Goal: Task Accomplishment & Management: Manage account settings

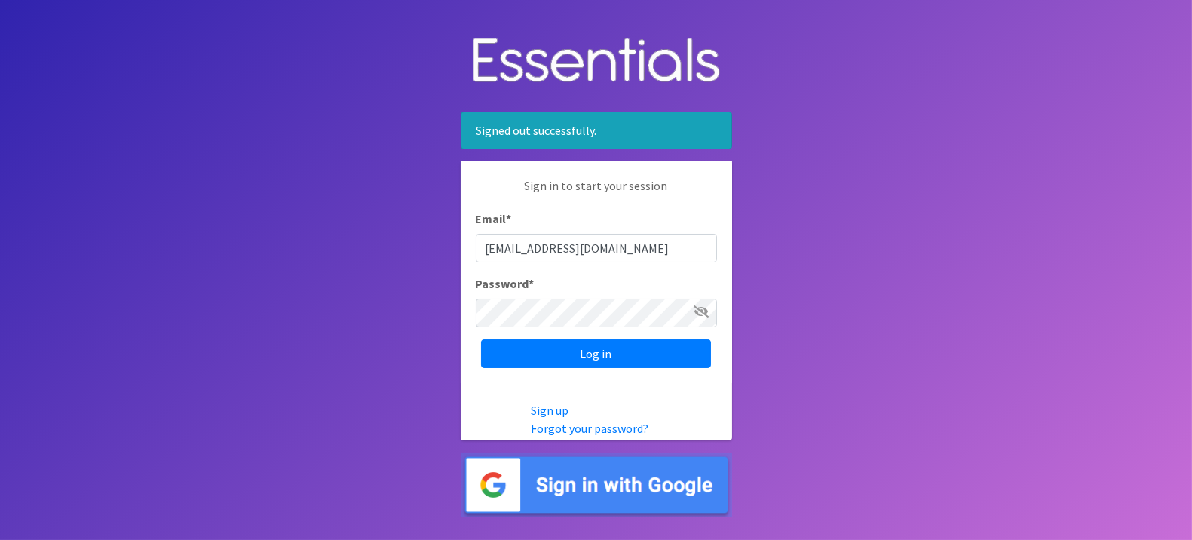
click at [662, 255] on input "pdxdiaperbank@pdxdiaperbank.org" at bounding box center [596, 248] width 241 height 29
type input "info@pdxdiaperbank.org"
click at [629, 361] on input "Log in" at bounding box center [596, 353] width 230 height 29
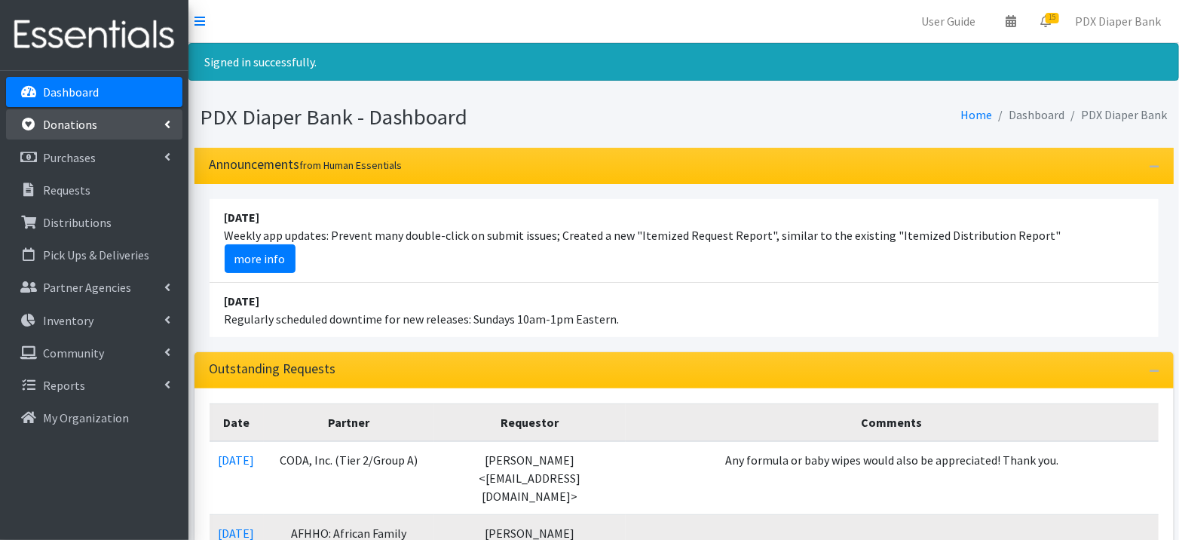
click at [94, 133] on link "Donations" at bounding box center [94, 124] width 176 height 30
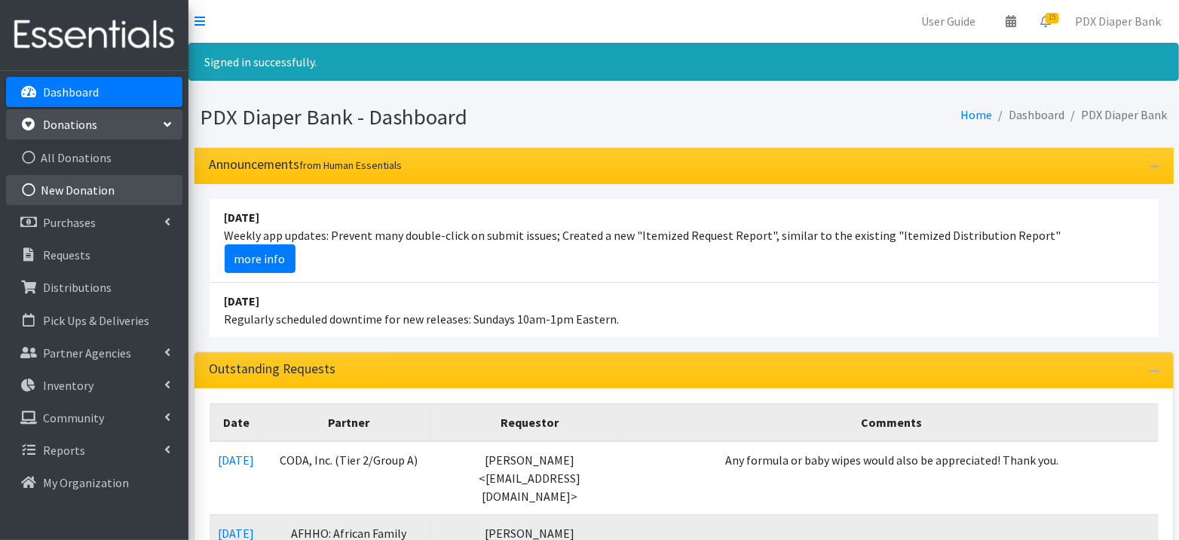
click at [87, 185] on link "New Donation" at bounding box center [94, 190] width 176 height 30
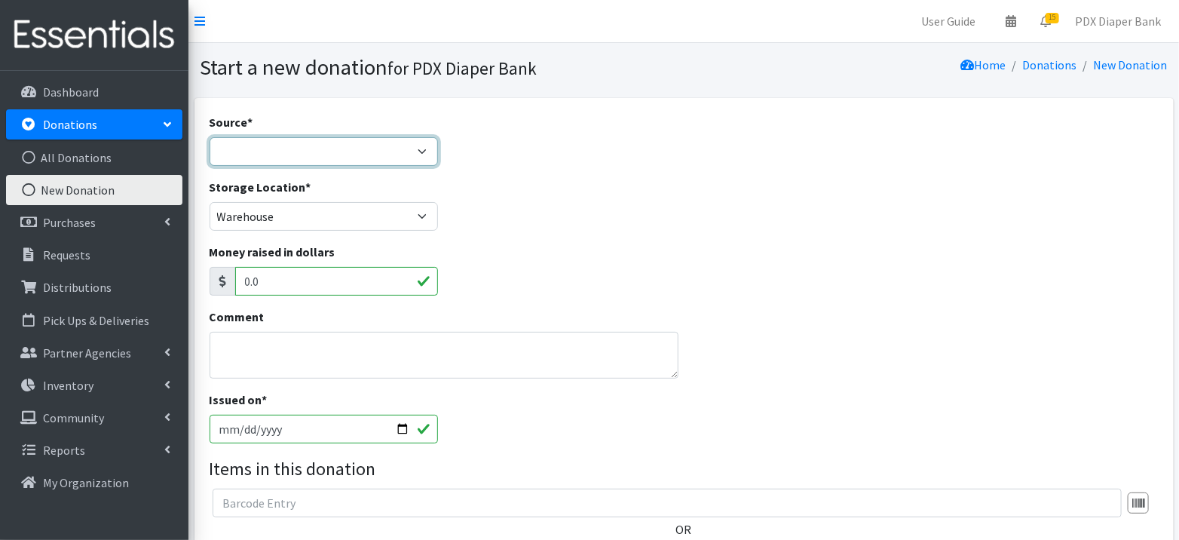
click at [287, 151] on select "Product Drive Manufacturer Donation Site Misc. Donation" at bounding box center [324, 151] width 229 height 29
select select "Manufacturer"
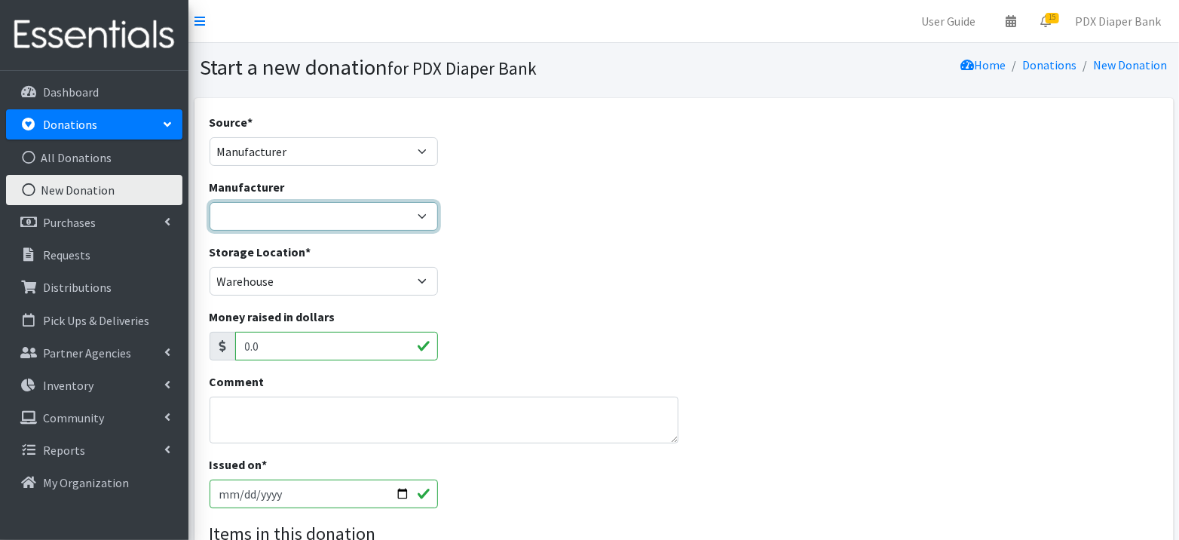
click at [276, 202] on select "Aquamamma Baby2Baby Bobbie Formula ByHeart Formula Carer Depends Dyper InKind B…" at bounding box center [324, 216] width 229 height 29
select select "132"
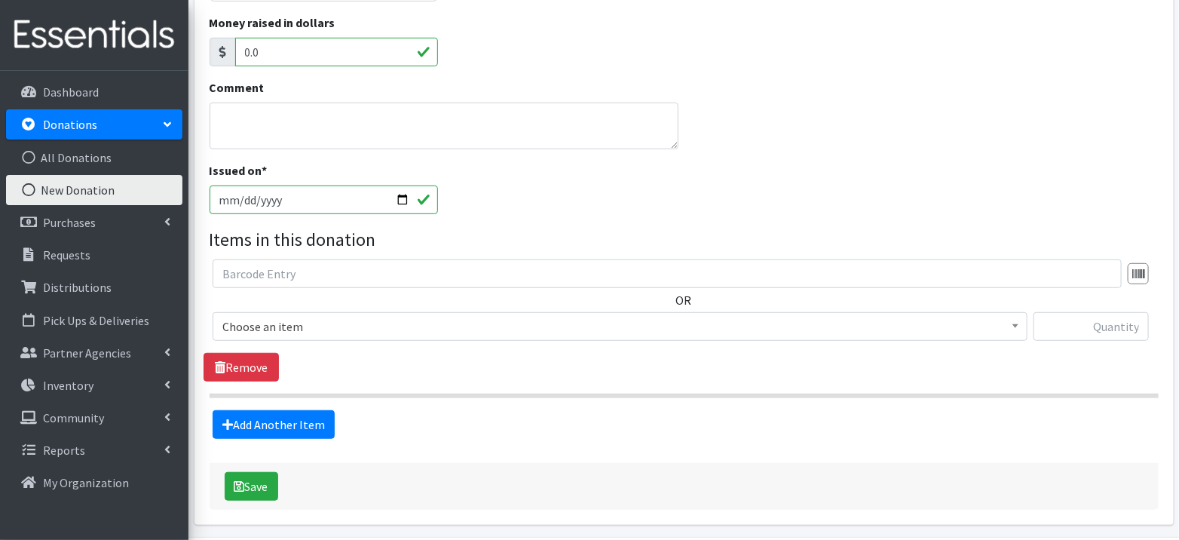
scroll to position [301, 0]
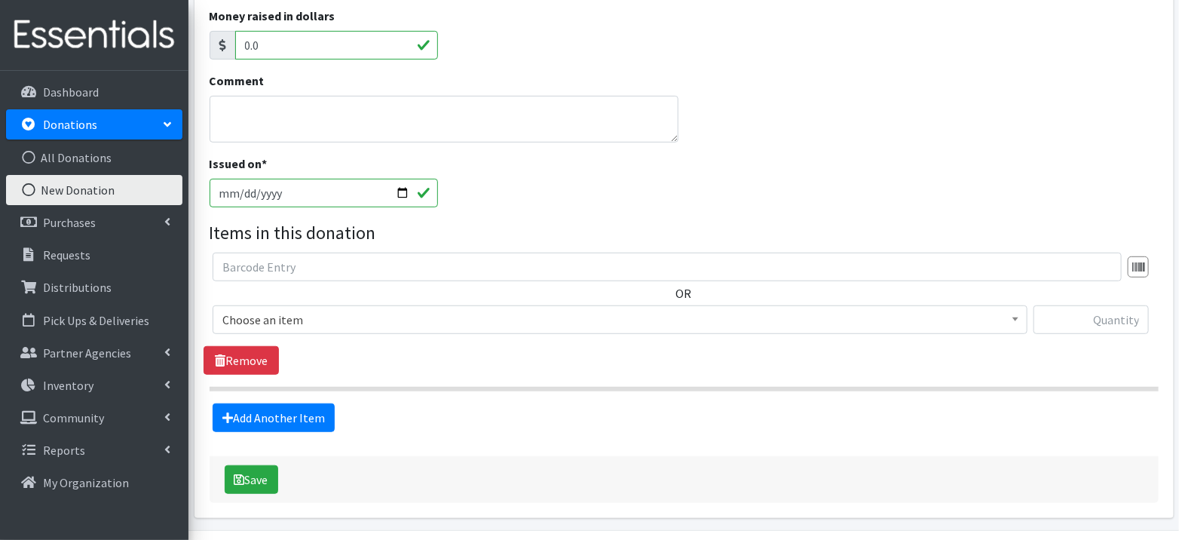
click at [686, 312] on span "Choose an item" at bounding box center [619, 319] width 795 height 21
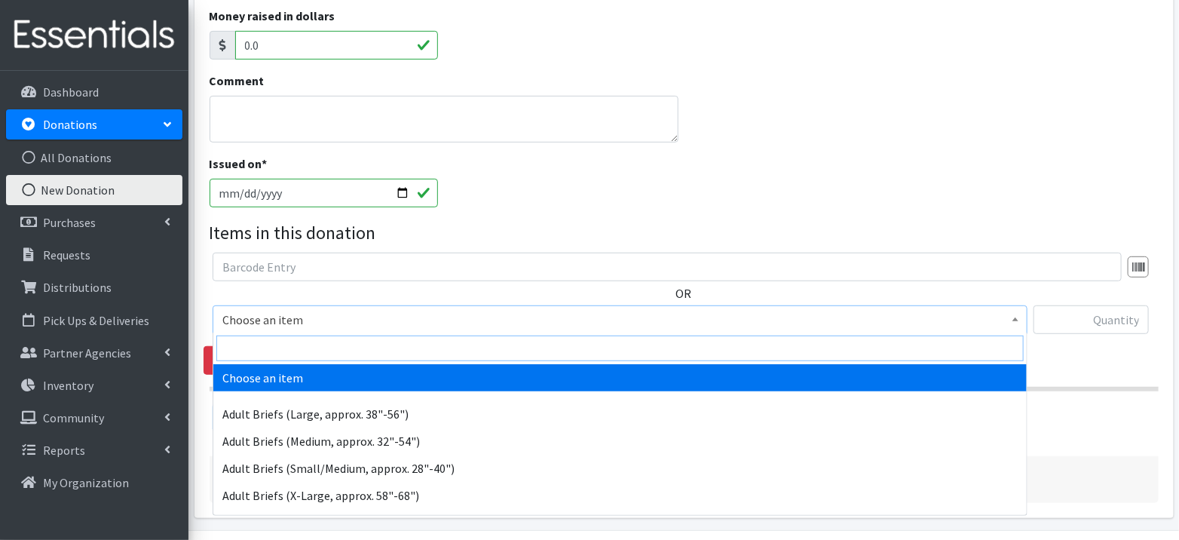
click at [669, 350] on input "search" at bounding box center [619, 348] width 807 height 26
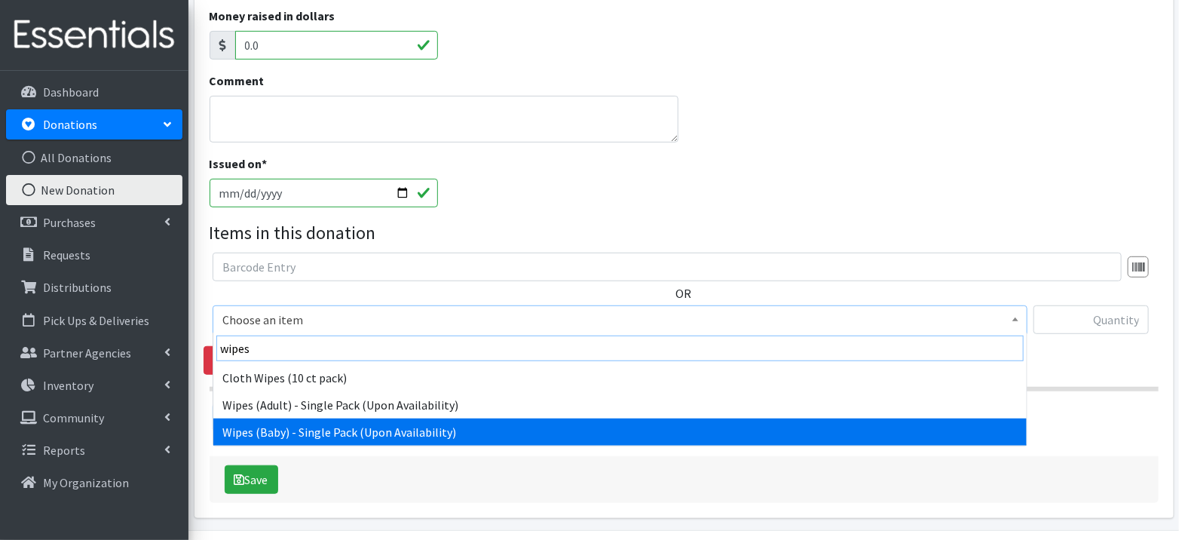
type input "wipes"
select select "1153"
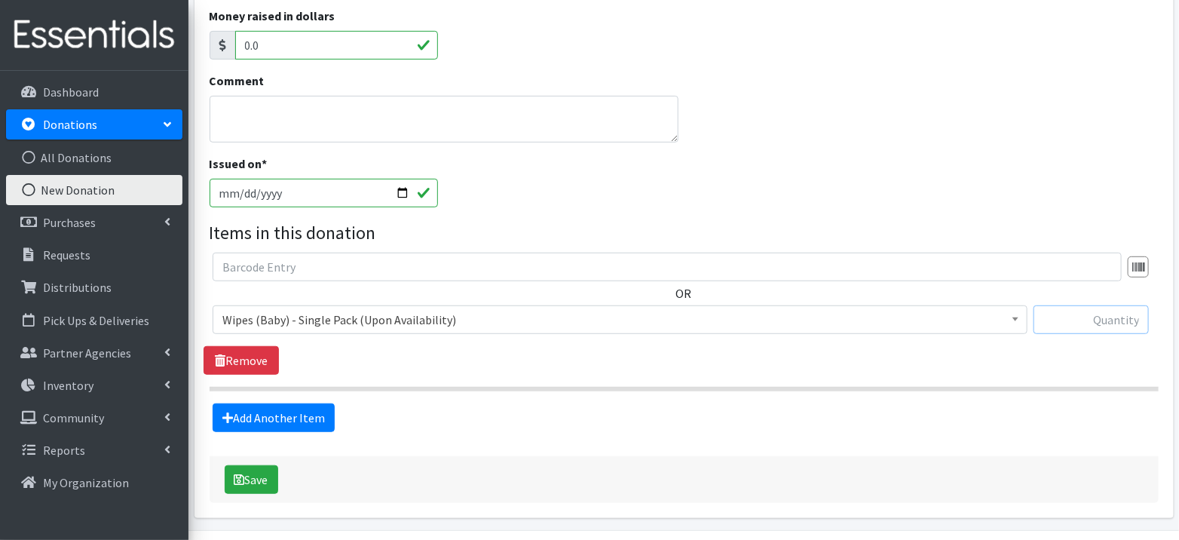
click at [1091, 327] on input "text" at bounding box center [1090, 319] width 115 height 29
type input "1407"
click at [268, 477] on button "Save" at bounding box center [252, 479] width 54 height 29
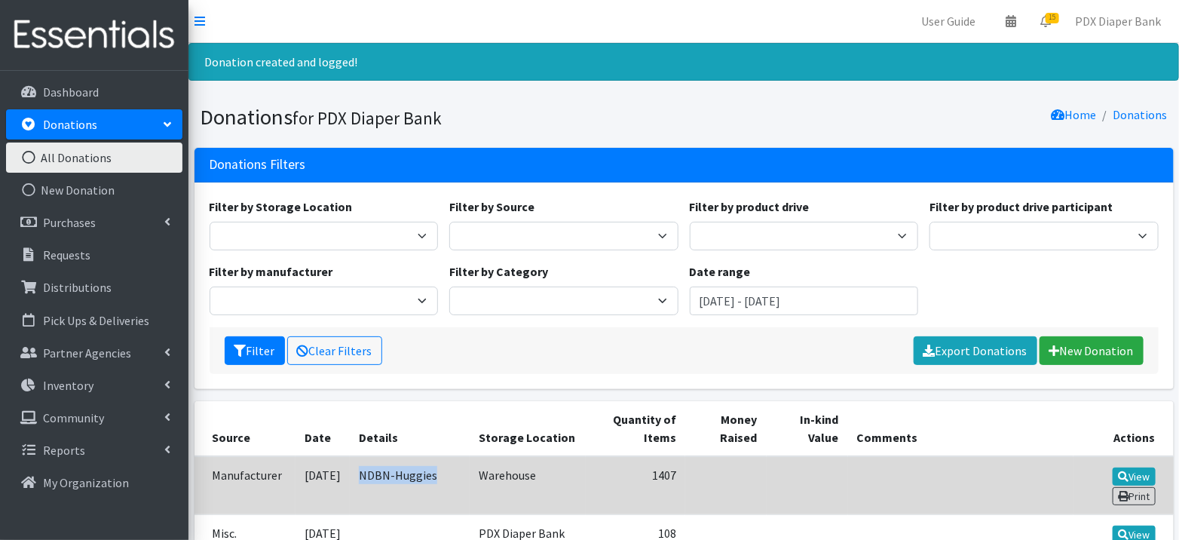
drag, startPoint x: 445, startPoint y: 474, endPoint x: 369, endPoint y: 472, distance: 75.4
click at [369, 472] on td "NDBN-Huggies" at bounding box center [410, 485] width 121 height 59
copy td "NDBN-Huggies"
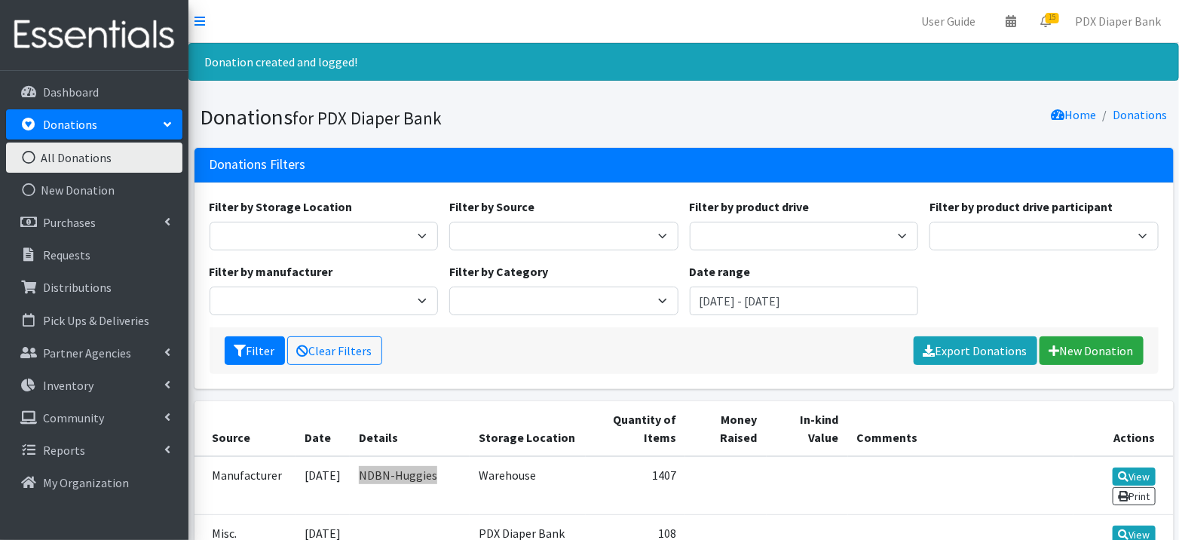
drag, startPoint x: 381, startPoint y: 475, endPoint x: 946, endPoint y: 2, distance: 736.8
click at [69, 225] on p "Purchases" at bounding box center [69, 222] width 53 height 15
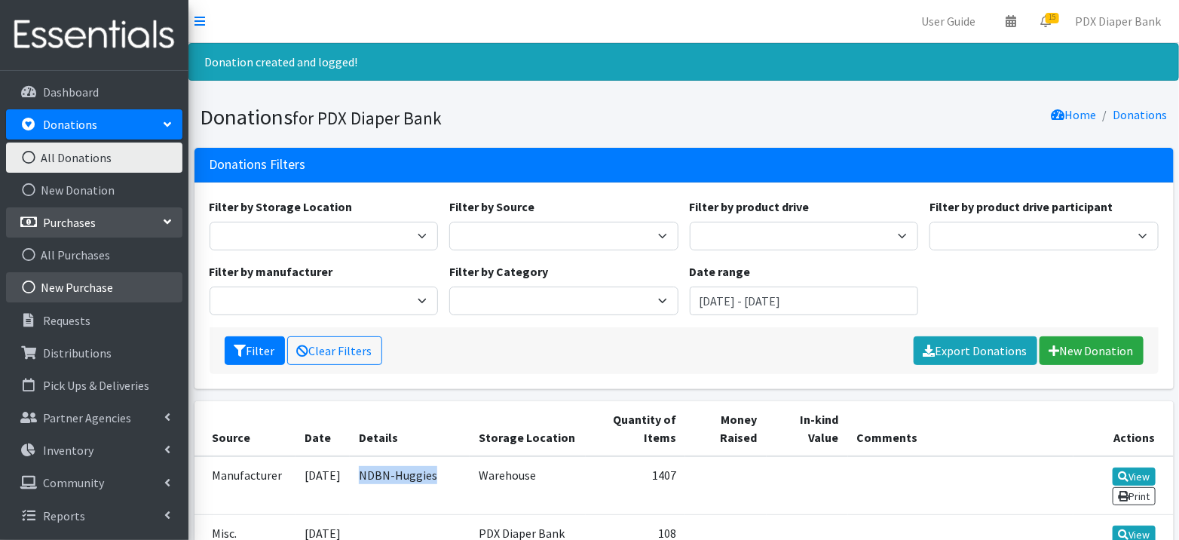
click at [69, 282] on link "New Purchase" at bounding box center [94, 287] width 176 height 30
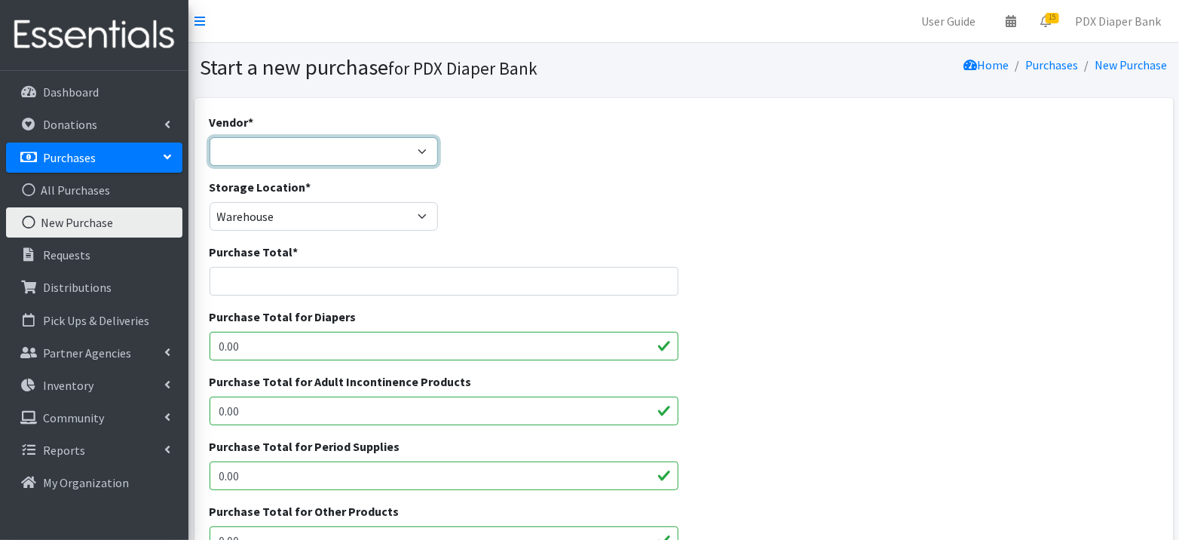
click at [305, 151] on select "Dollar Tree Dyper [PERSON_NAME] [PERSON_NAME] (JC Location) Goodwill Industries…" at bounding box center [324, 151] width 229 height 29
select select "383"
click at [320, 280] on input "Purchase Total *" at bounding box center [444, 281] width 469 height 29
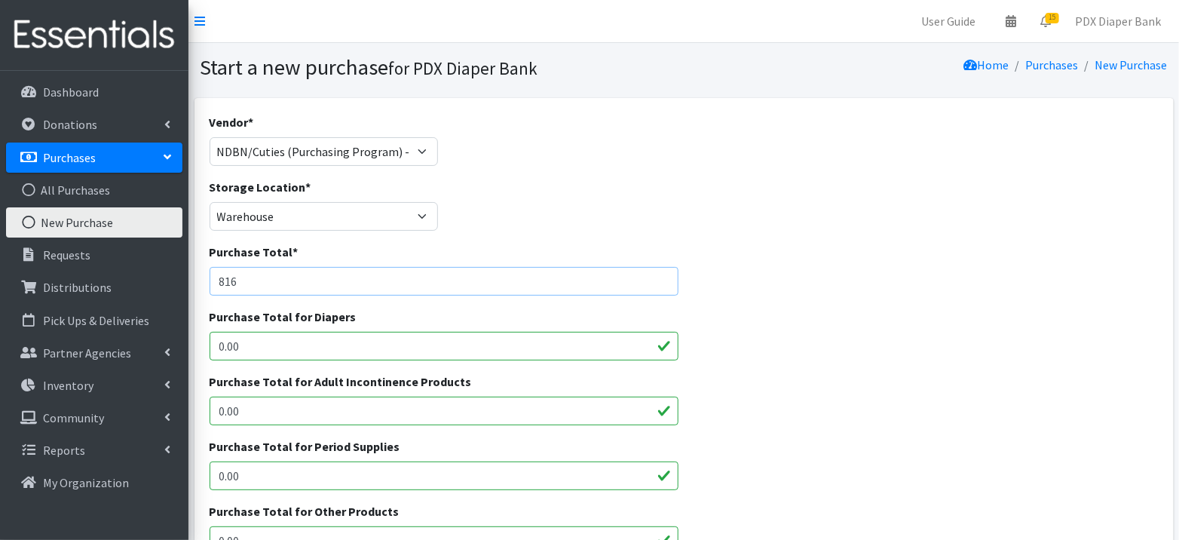
type input "816"
click at [775, 247] on div "Purchase Total * 816" at bounding box center [684, 275] width 960 height 65
click at [601, 343] on input "0.00" at bounding box center [444, 346] width 469 height 29
click at [601, 344] on input "0.00" at bounding box center [444, 346] width 469 height 29
type input "816"
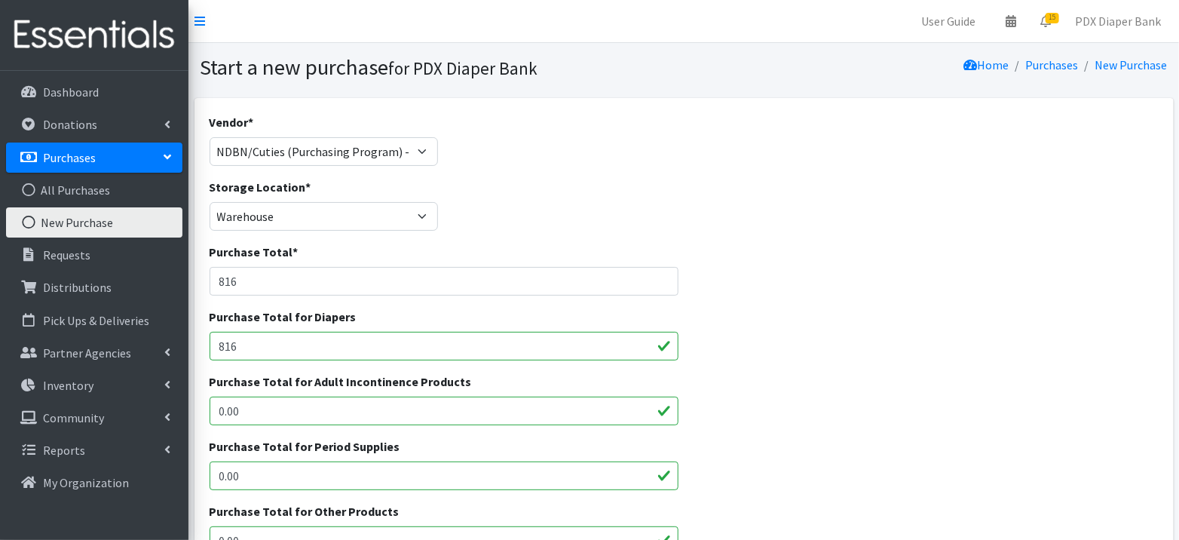
click at [1151, 271] on div "Purchase Total * 816" at bounding box center [684, 275] width 960 height 65
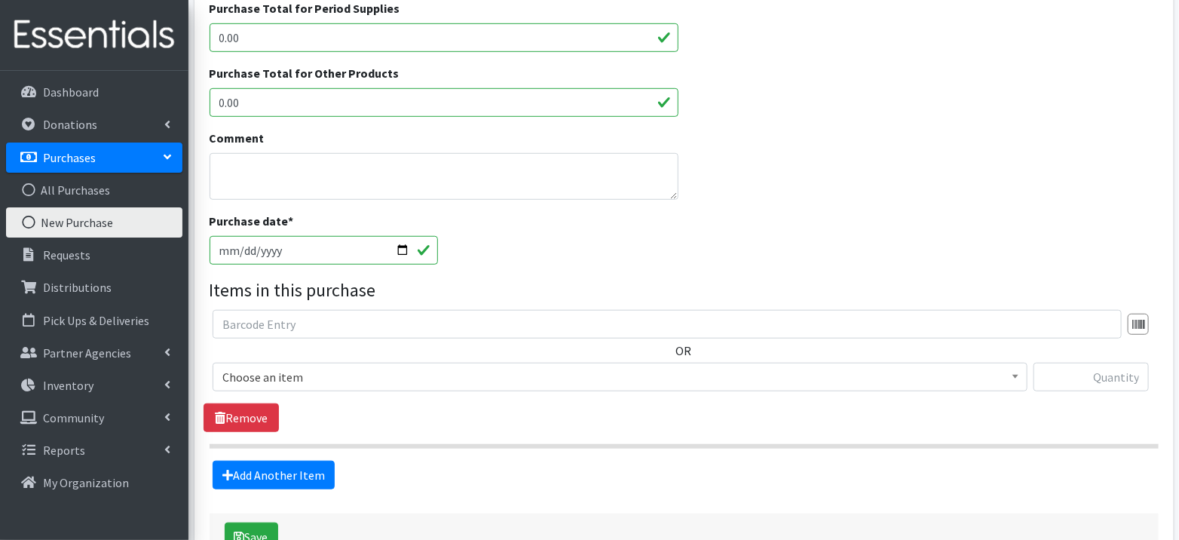
scroll to position [439, 0]
click at [849, 380] on span "Choose an item" at bounding box center [619, 376] width 795 height 21
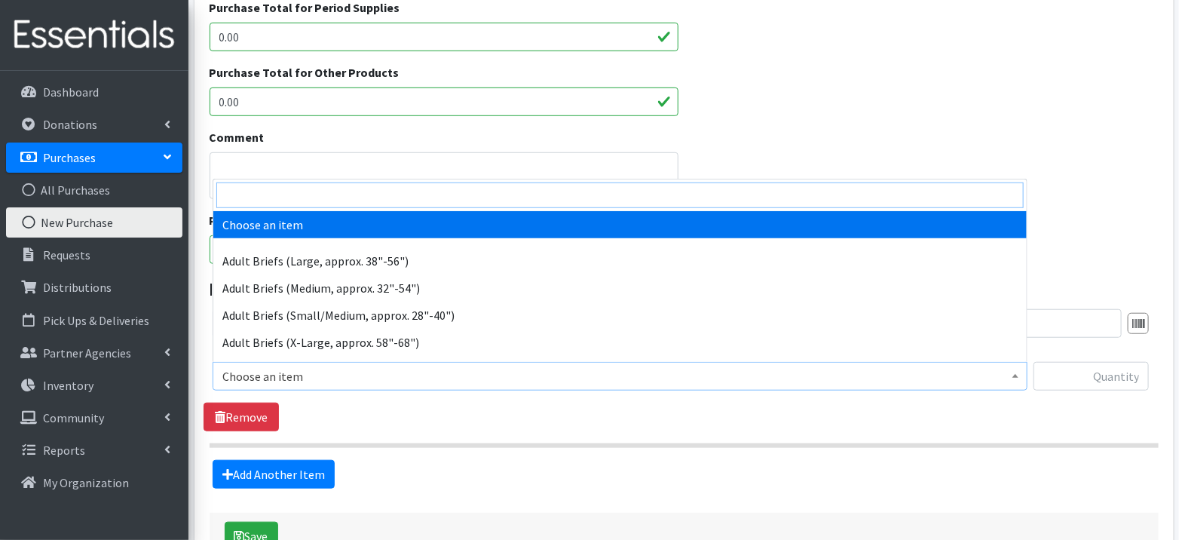
click at [669, 189] on input "search" at bounding box center [619, 195] width 807 height 26
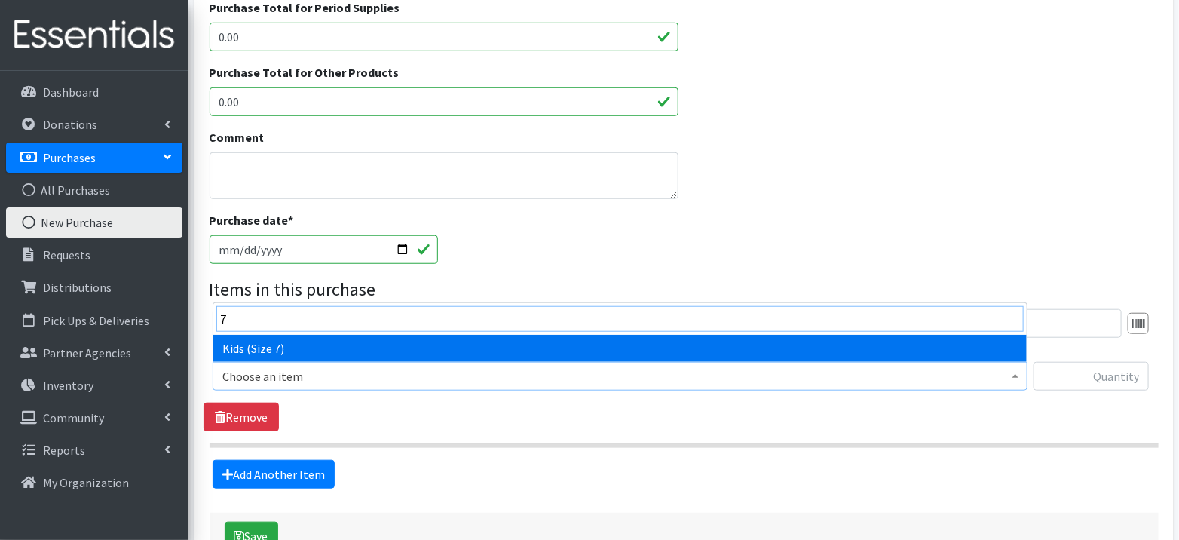
type input "7)"
select select "1631"
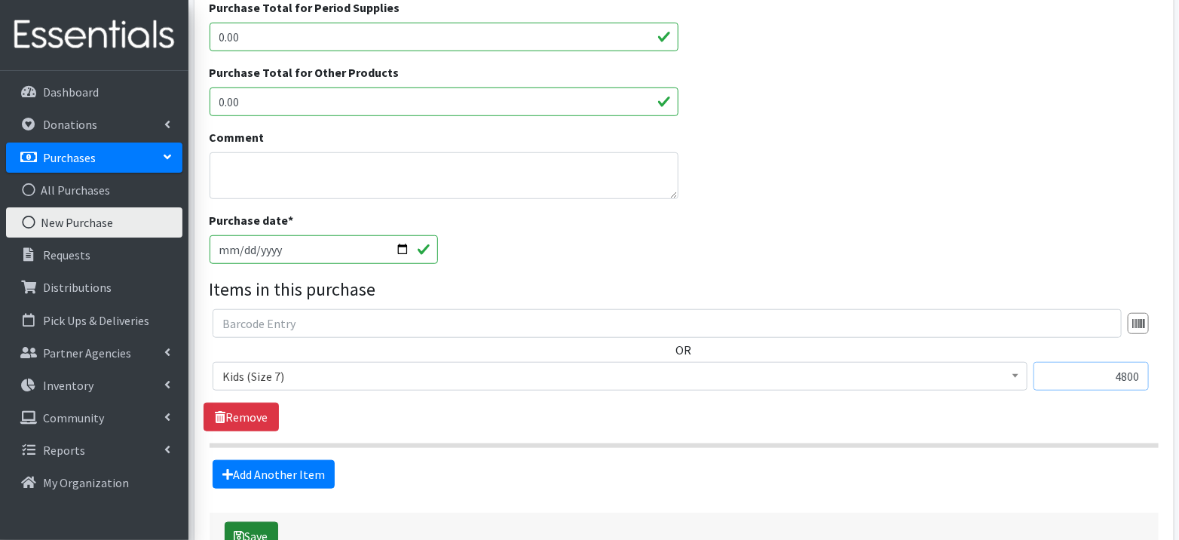
type input "4800"
click at [253, 528] on button "Save" at bounding box center [252, 536] width 54 height 29
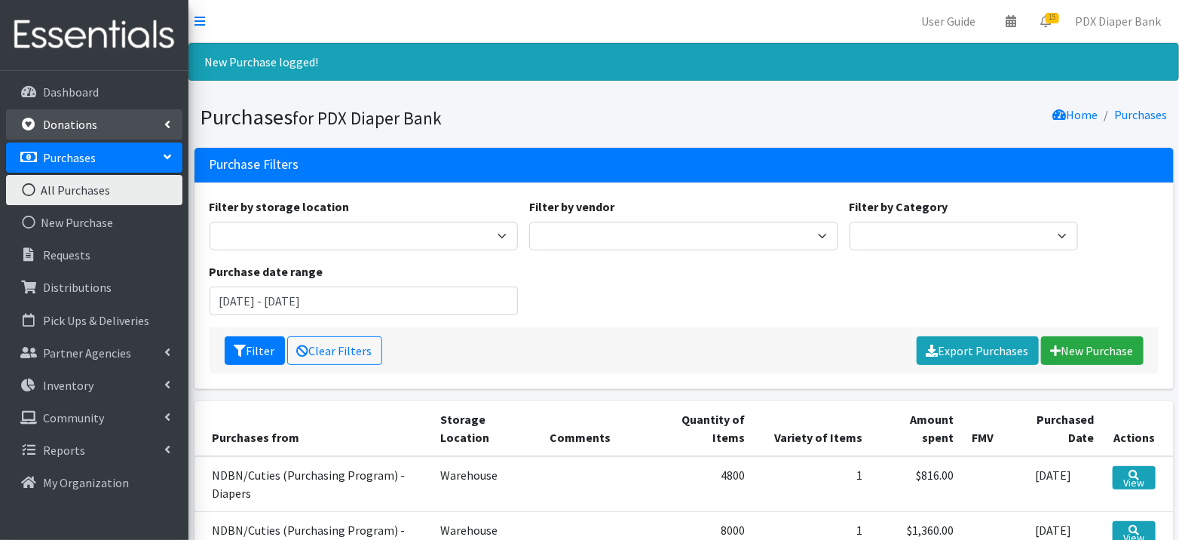
click at [103, 120] on link "Donations" at bounding box center [94, 124] width 176 height 30
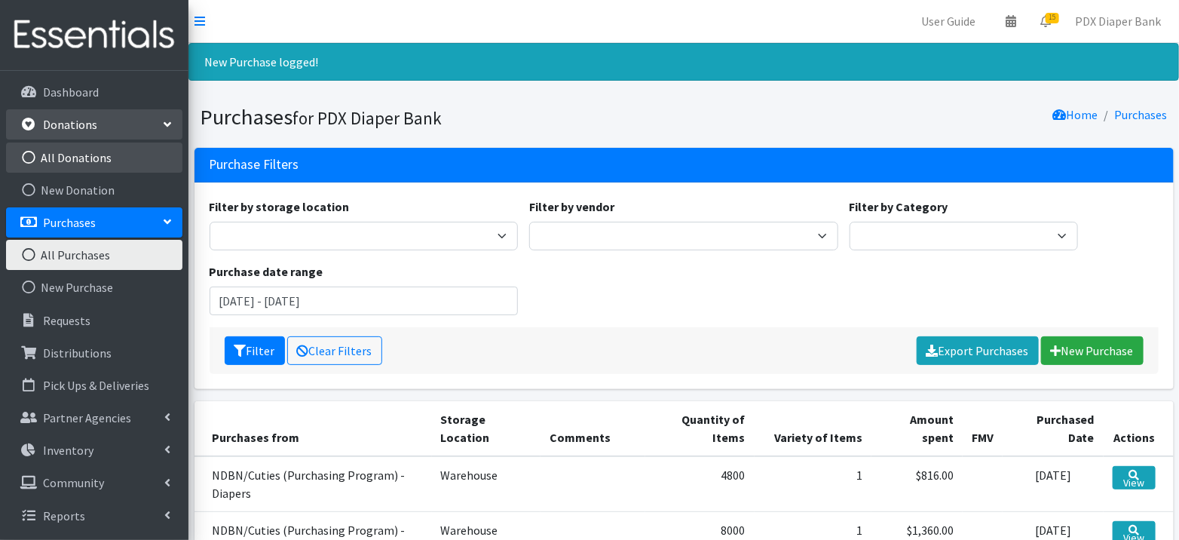
click at [87, 159] on link "All Donations" at bounding box center [94, 157] width 176 height 30
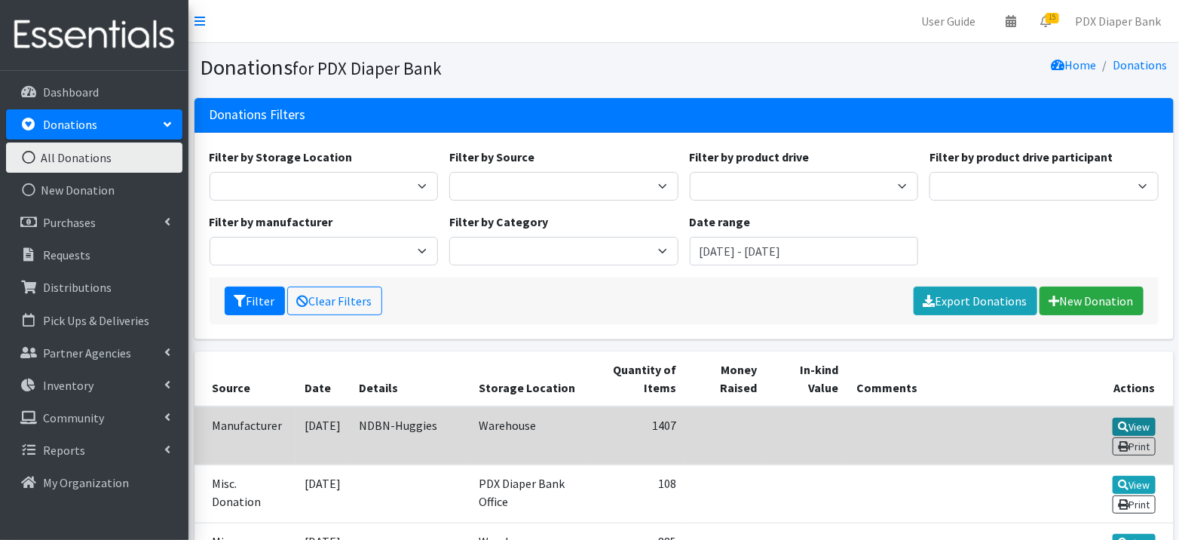
click at [1144, 421] on link "View" at bounding box center [1133, 427] width 43 height 18
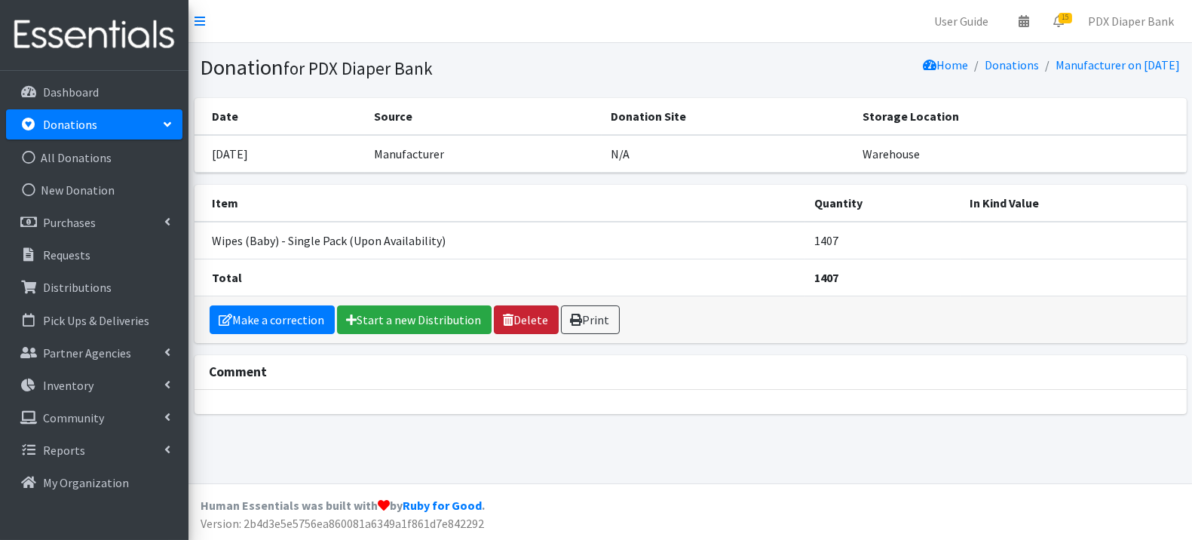
click at [507, 317] on icon at bounding box center [508, 320] width 11 height 12
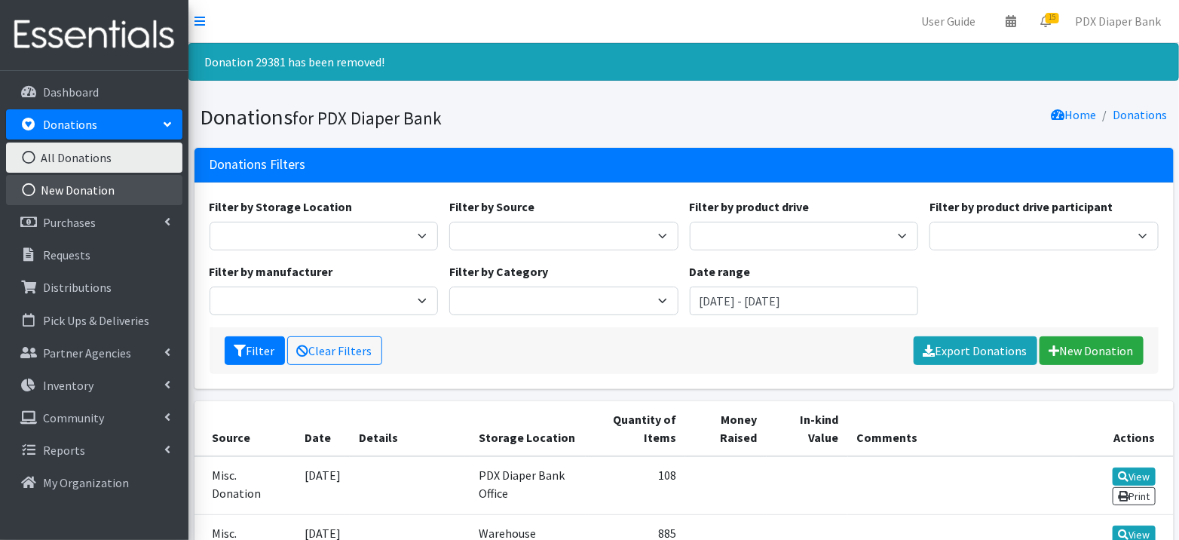
click at [54, 182] on link "New Donation" at bounding box center [94, 190] width 176 height 30
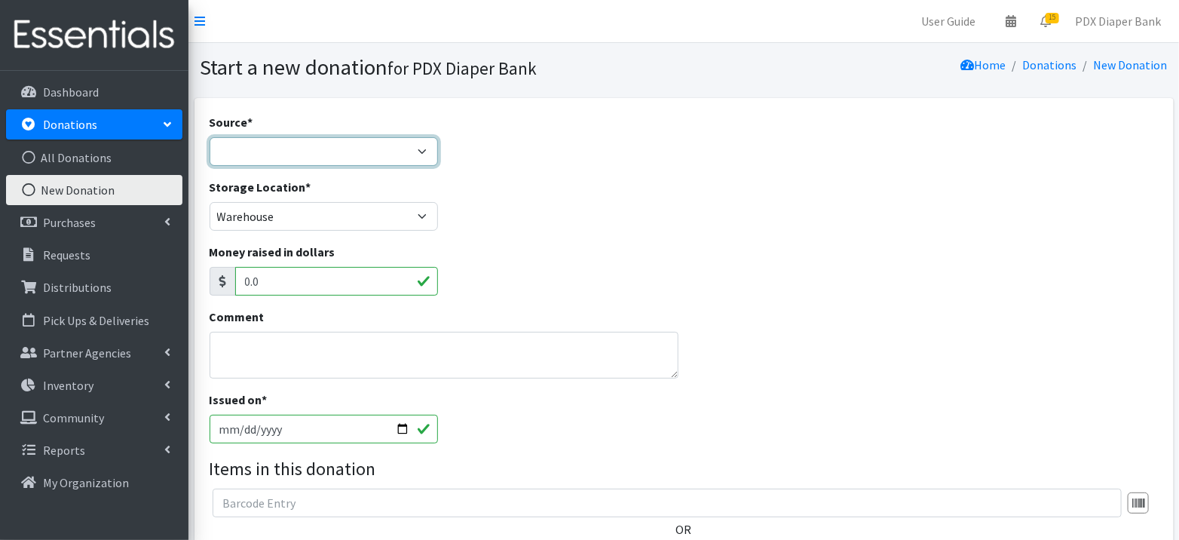
click at [331, 142] on select "Product Drive Manufacturer Donation Site Misc. Donation" at bounding box center [324, 151] width 229 height 29
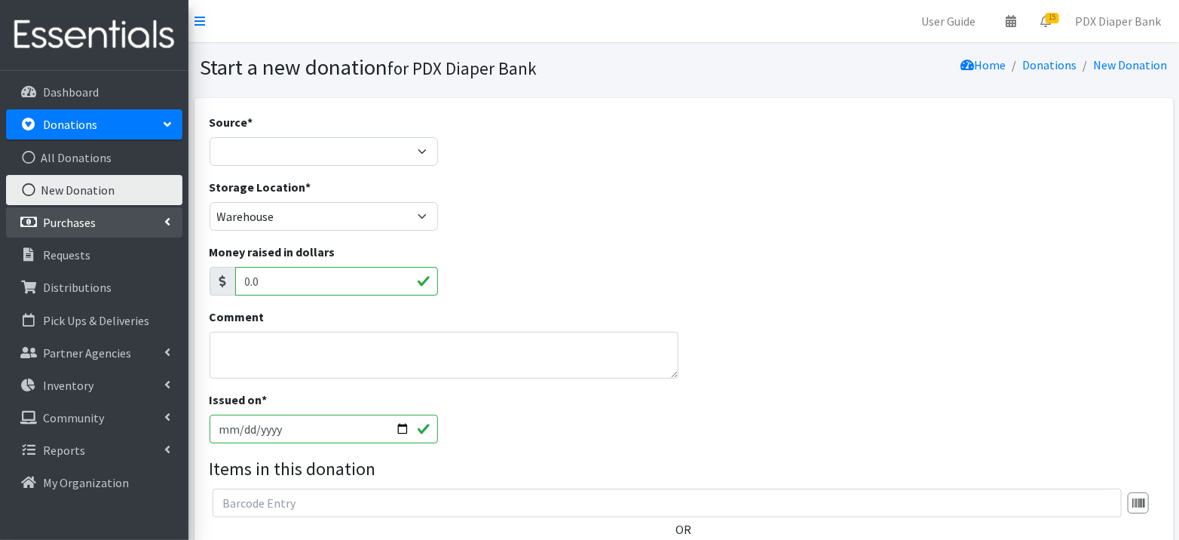
click at [84, 222] on p "Purchases" at bounding box center [69, 222] width 53 height 15
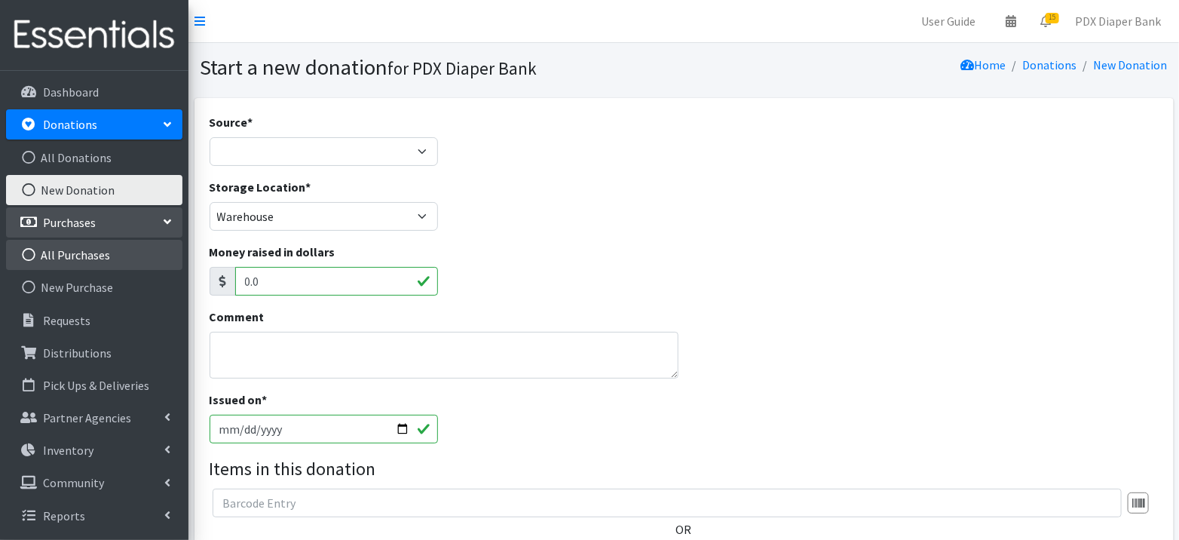
click at [84, 254] on link "All Purchases" at bounding box center [94, 255] width 176 height 30
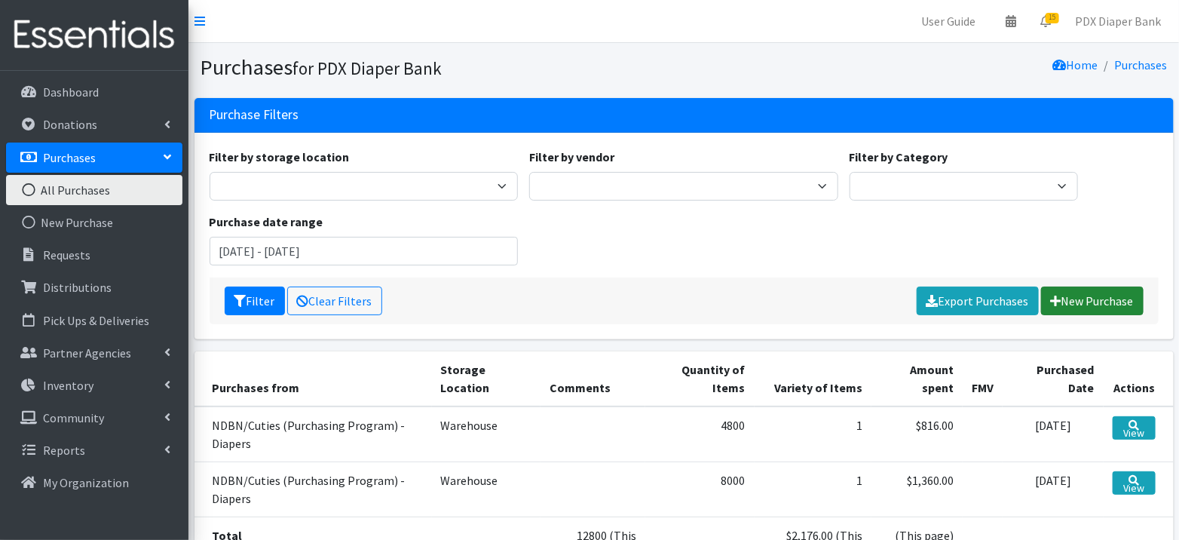
click at [1099, 301] on link "New Purchase" at bounding box center [1092, 300] width 103 height 29
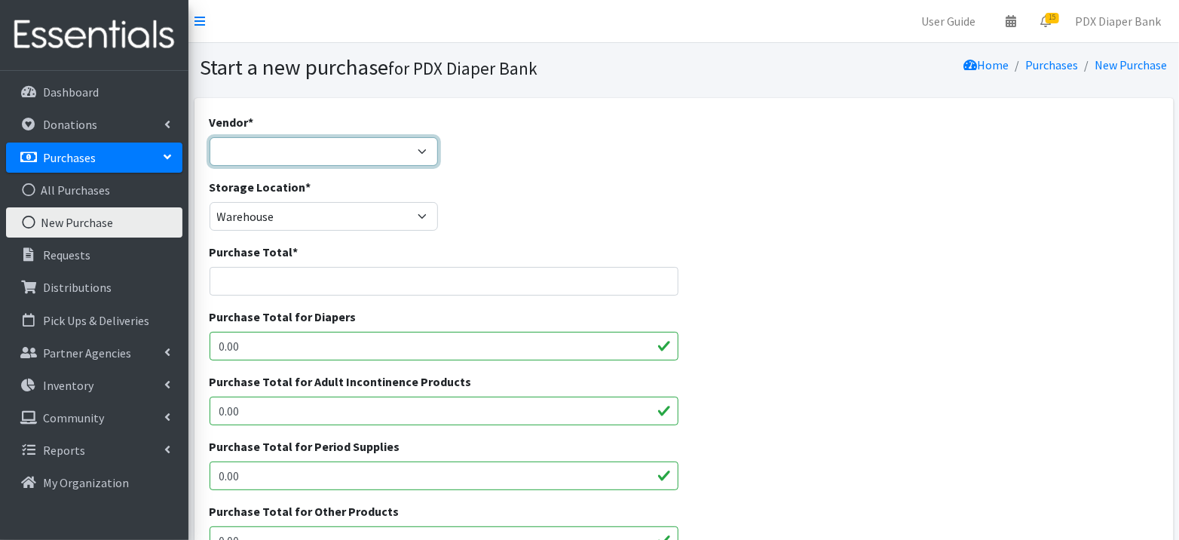
click at [389, 148] on select "Dollar Tree Dyper Fred Meyer (JC Location) Goodwill Industries HDI Wholesale JS…" at bounding box center [324, 151] width 229 height 29
select select "64"
click at [346, 289] on input "Purchase Total *" at bounding box center [444, 281] width 469 height 29
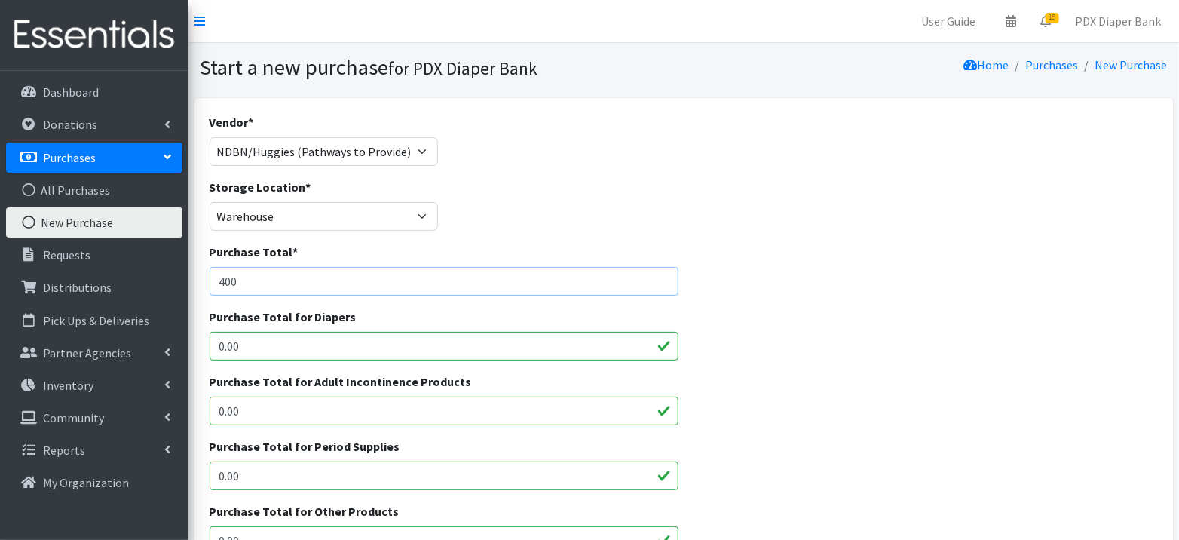
type input "400"
click at [803, 275] on div "Purchase Total * 400" at bounding box center [684, 275] width 960 height 65
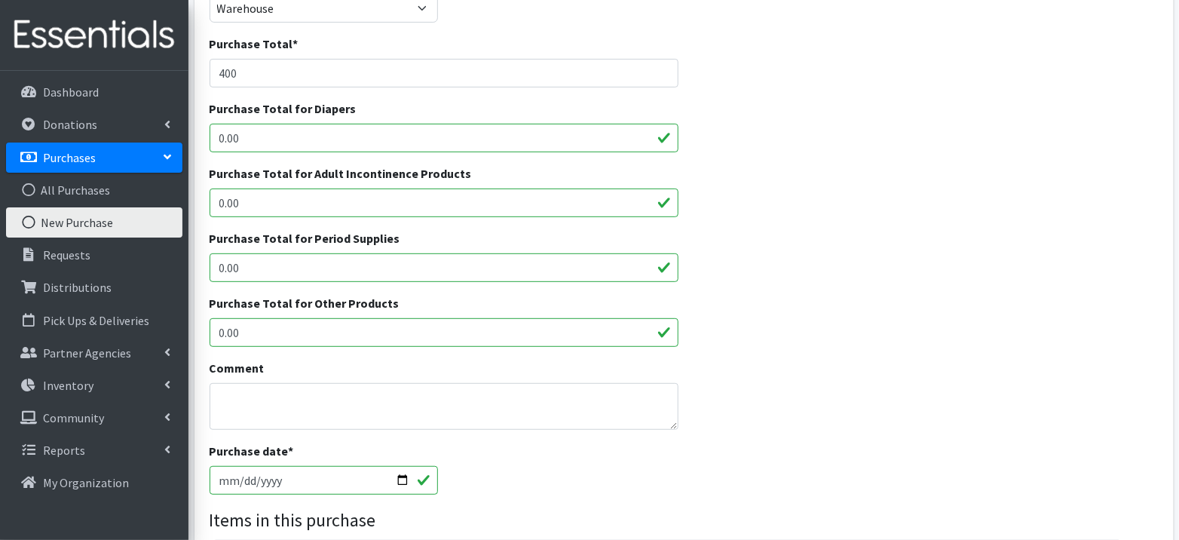
scroll to position [215, 0]
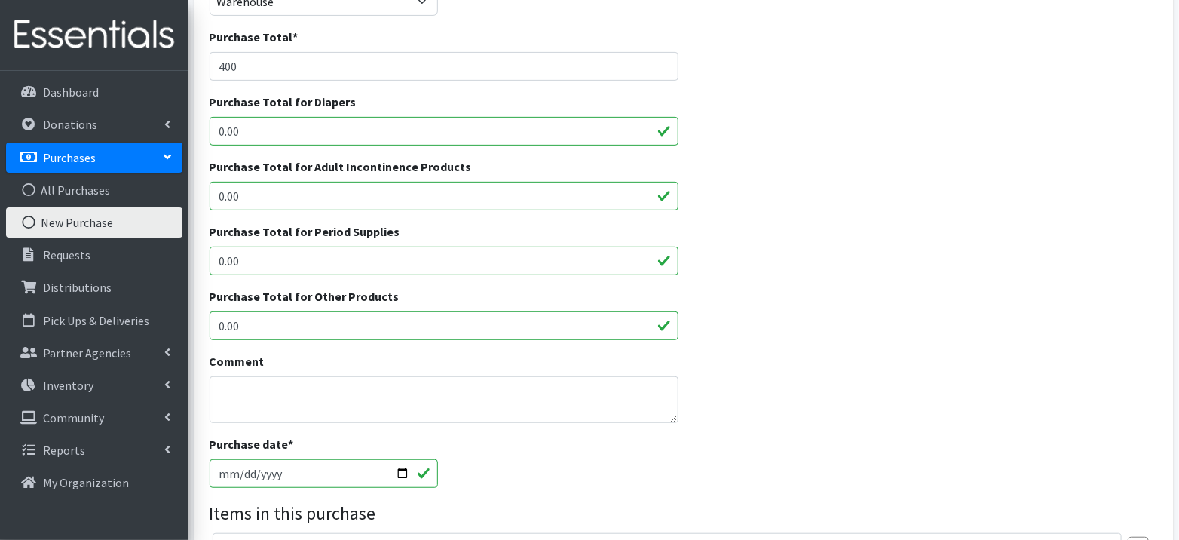
click at [427, 329] on input "0.00" at bounding box center [444, 325] width 469 height 29
type input "400"
click at [804, 328] on div "Purchase Total for Other Products 400" at bounding box center [684, 319] width 960 height 65
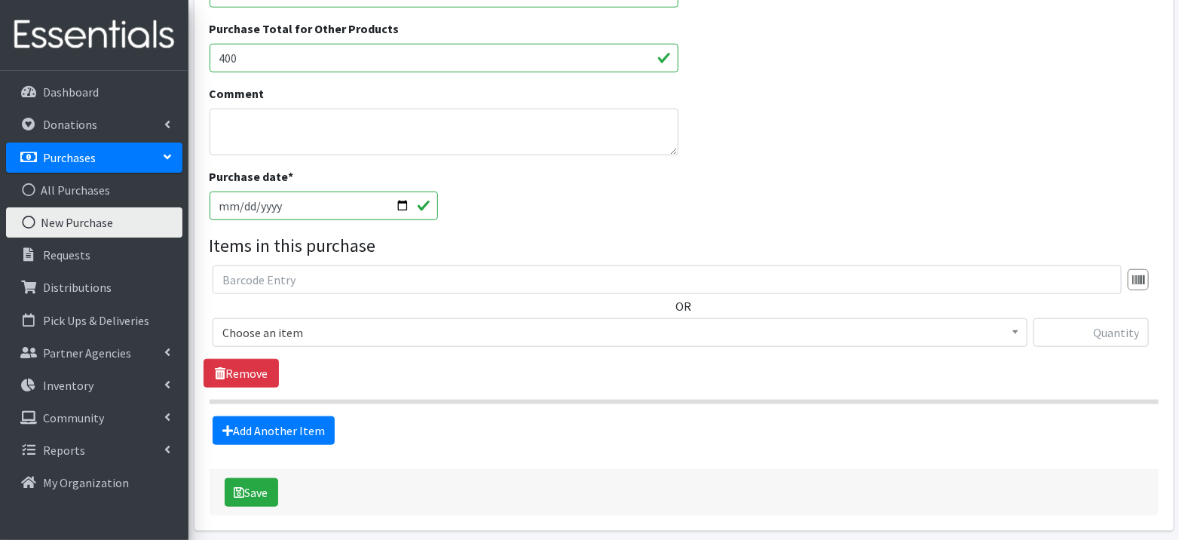
scroll to position [537, 0]
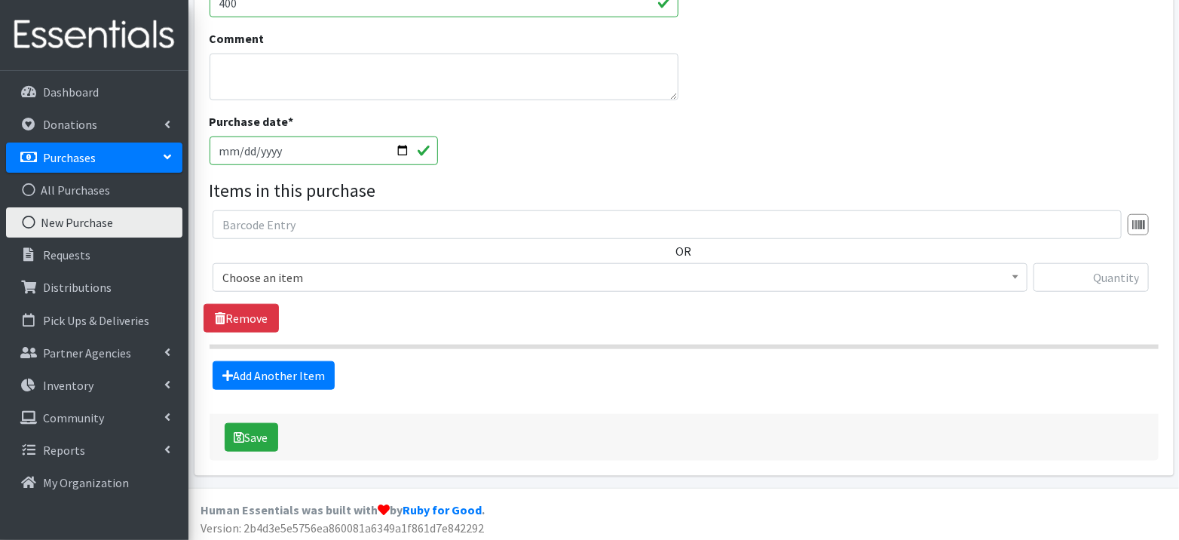
click at [756, 269] on span "Choose an item" at bounding box center [619, 277] width 795 height 21
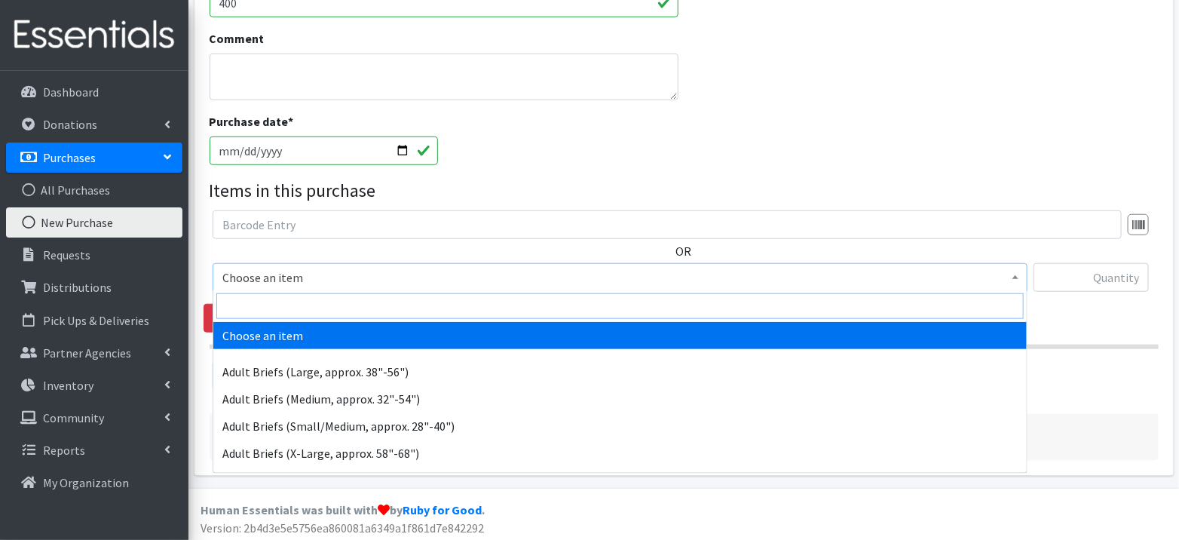
click at [741, 301] on input "search" at bounding box center [619, 306] width 807 height 26
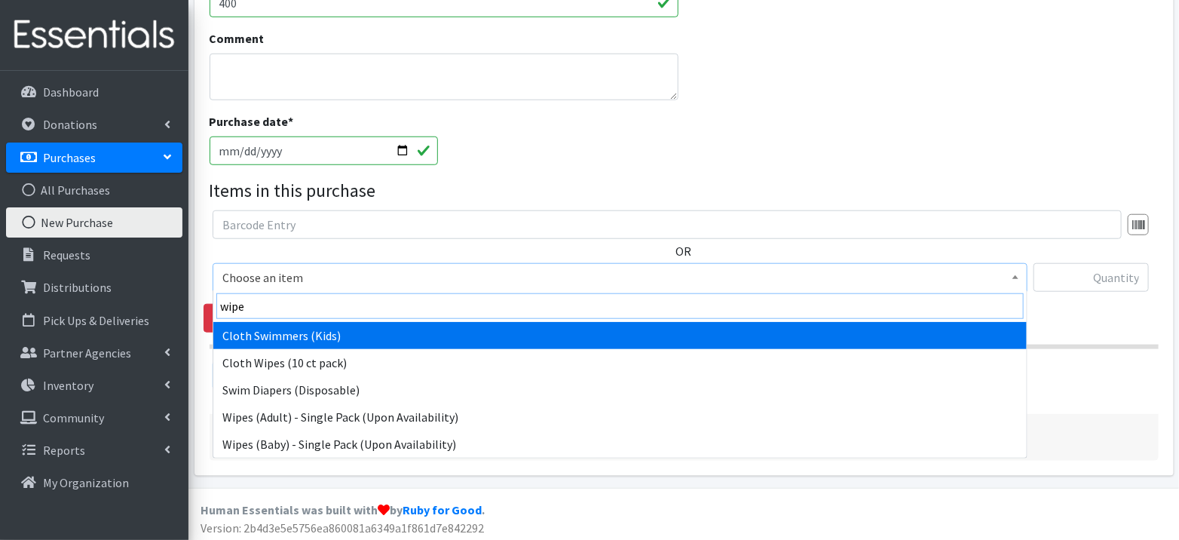
type input "wipes"
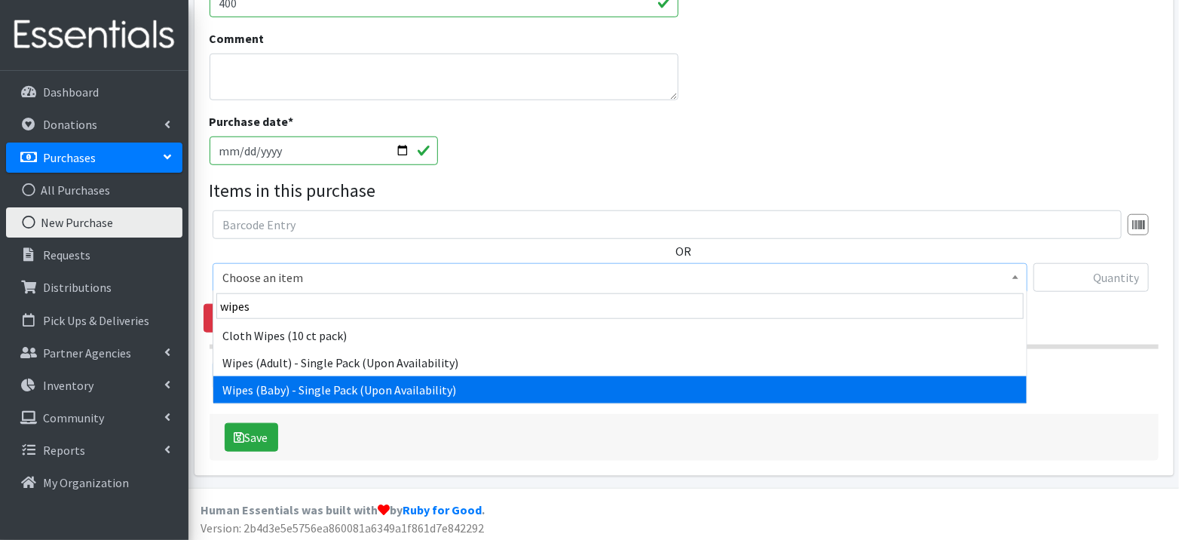
select select "1153"
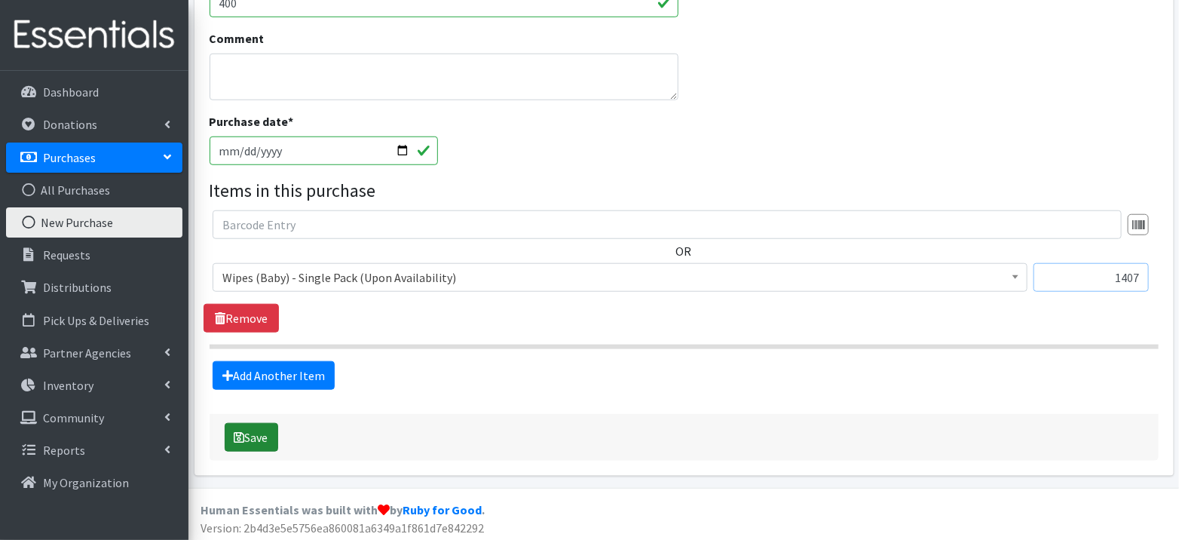
type input "1407"
click at [252, 424] on button "Save" at bounding box center [252, 437] width 54 height 29
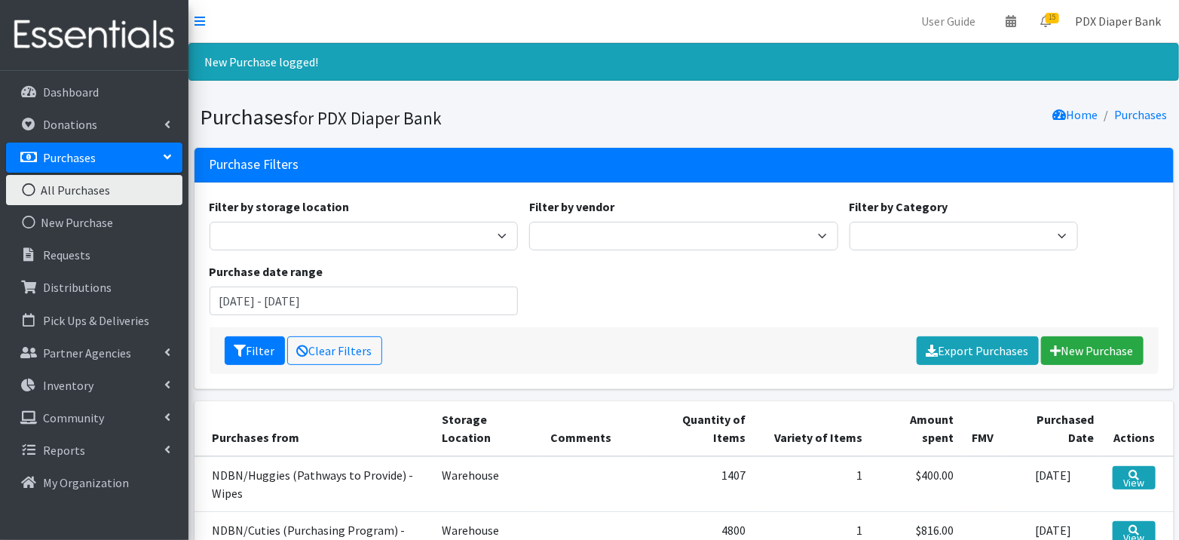
click at [1133, 18] on link "PDX Diaper Bank" at bounding box center [1118, 21] width 110 height 30
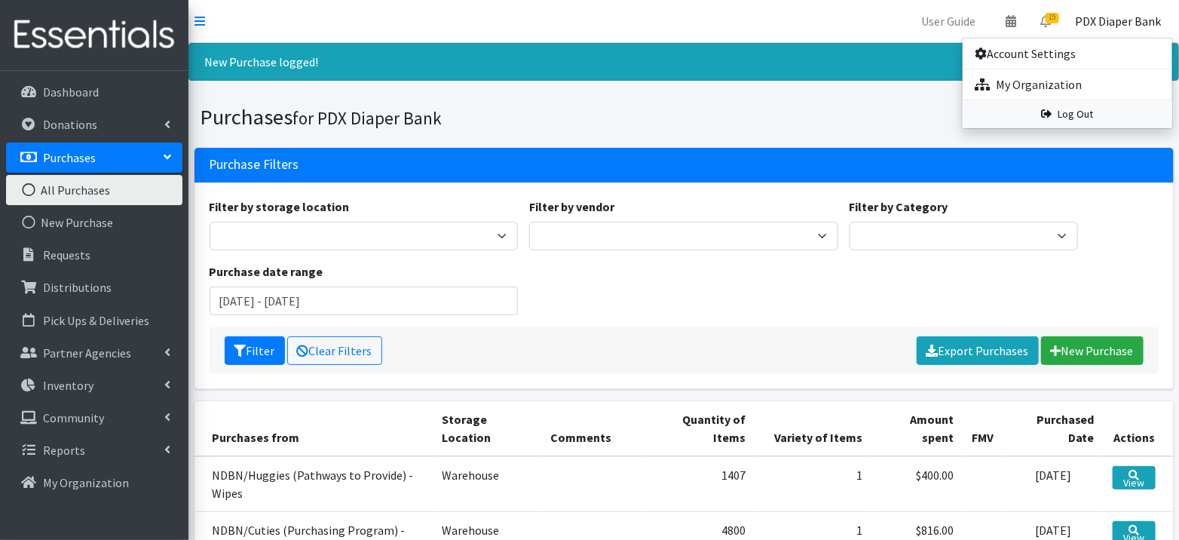
click at [1067, 111] on link "Log Out" at bounding box center [1068, 114] width 210 height 28
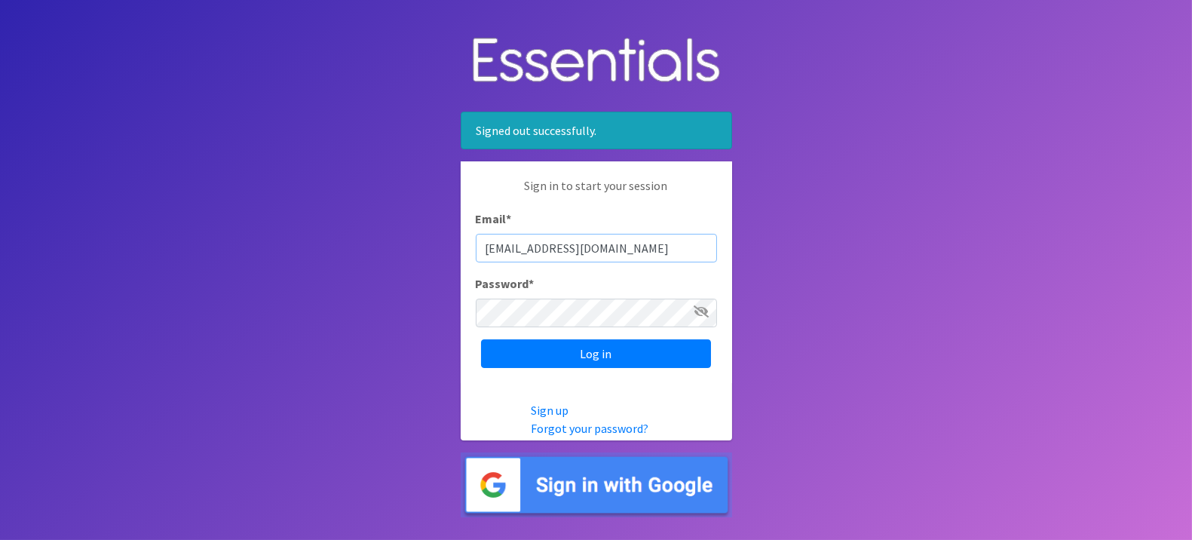
click at [586, 242] on input "info@pdxdiaperbank.org" at bounding box center [596, 248] width 241 height 29
type input "pdxdiaperbank@pdxdiaperbank.org"
click at [612, 355] on input "Log in" at bounding box center [596, 353] width 230 height 29
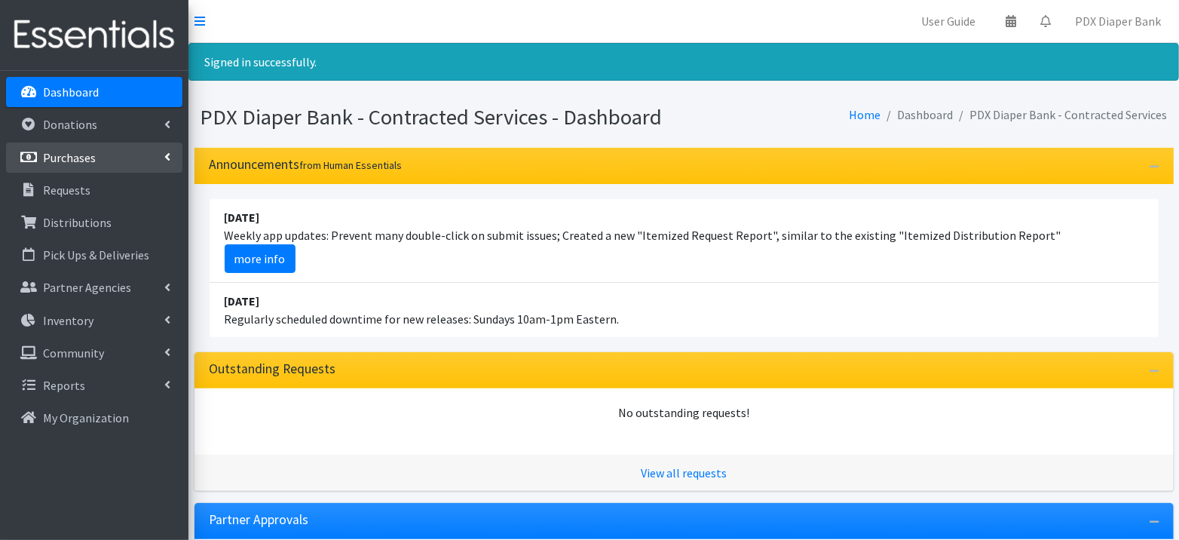
click at [67, 163] on p "Purchases" at bounding box center [69, 157] width 53 height 15
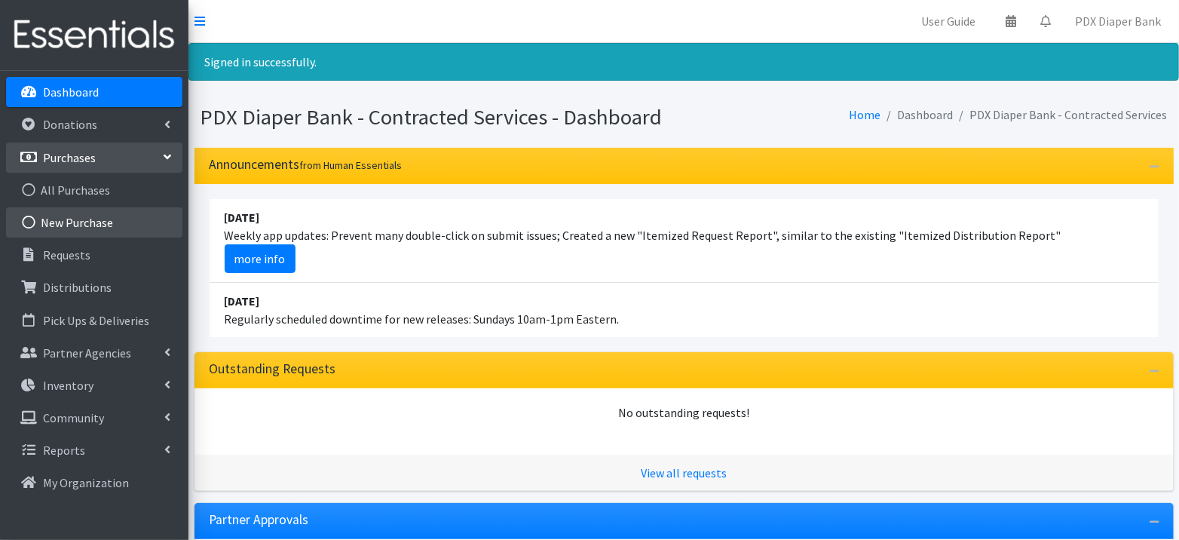
click at [69, 216] on link "New Purchase" at bounding box center [94, 222] width 176 height 30
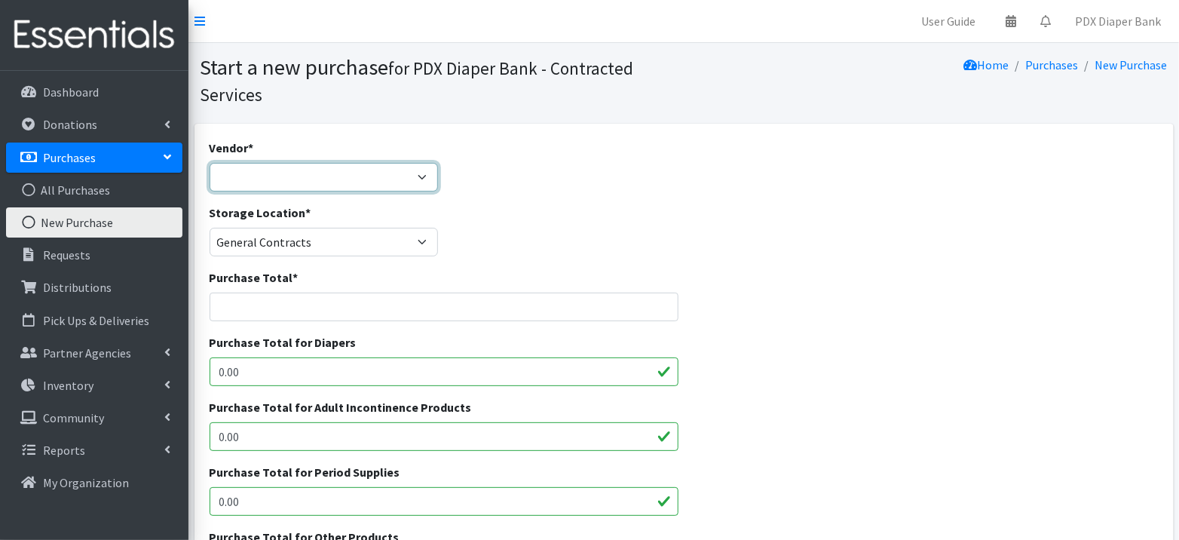
click at [279, 170] on select "Cuties HDI for U Huggies Donation (w/service fee) JSL Partners, Inc. NEW VENDOR…" at bounding box center [324, 177] width 229 height 29
select select "390"
click at [292, 304] on input "Purchase Total *" at bounding box center [444, 306] width 469 height 29
type input "9520"
click at [286, 370] on input "0.00" at bounding box center [444, 371] width 469 height 29
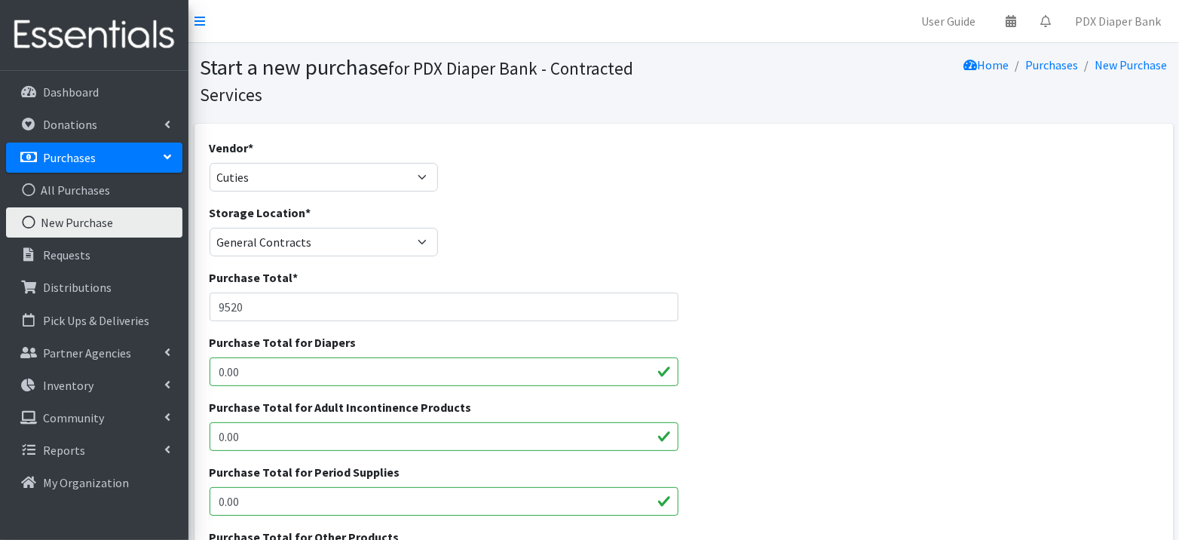
click at [286, 370] on input "0.00" at bounding box center [444, 371] width 469 height 29
type input "9520"
click at [840, 283] on div "Purchase Total * 9520" at bounding box center [684, 300] width 960 height 65
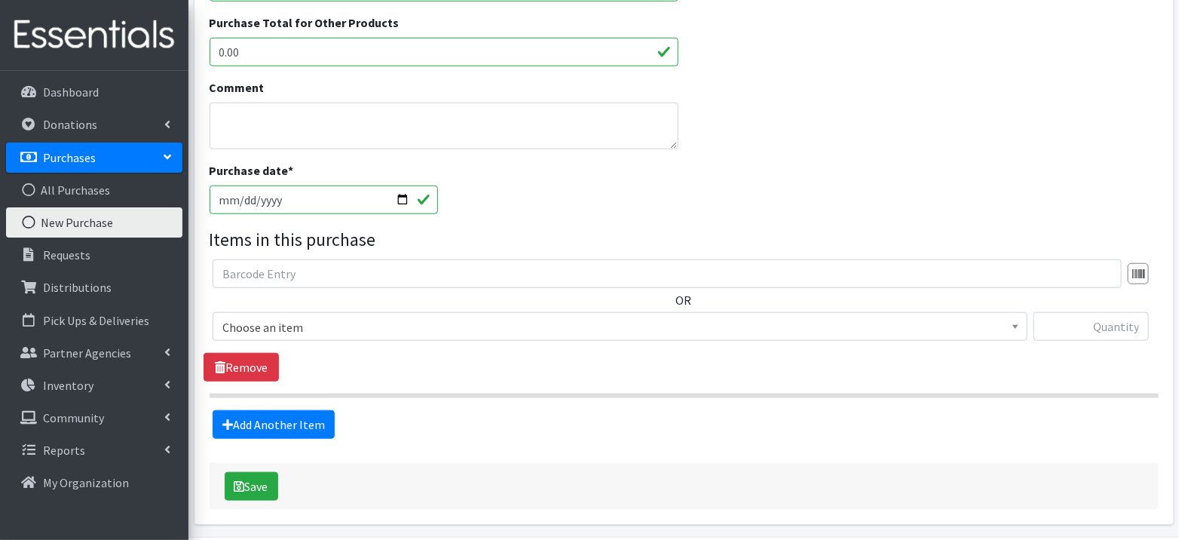
scroll to position [520, 0]
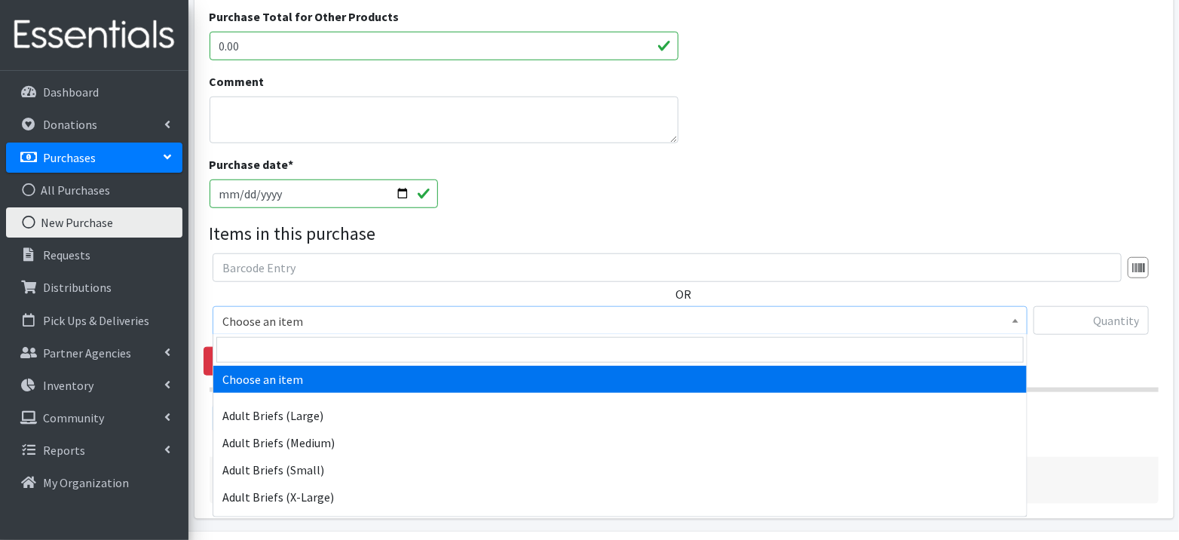
click at [899, 322] on span "Choose an item" at bounding box center [619, 321] width 795 height 21
click at [873, 357] on input "search" at bounding box center [619, 350] width 807 height 26
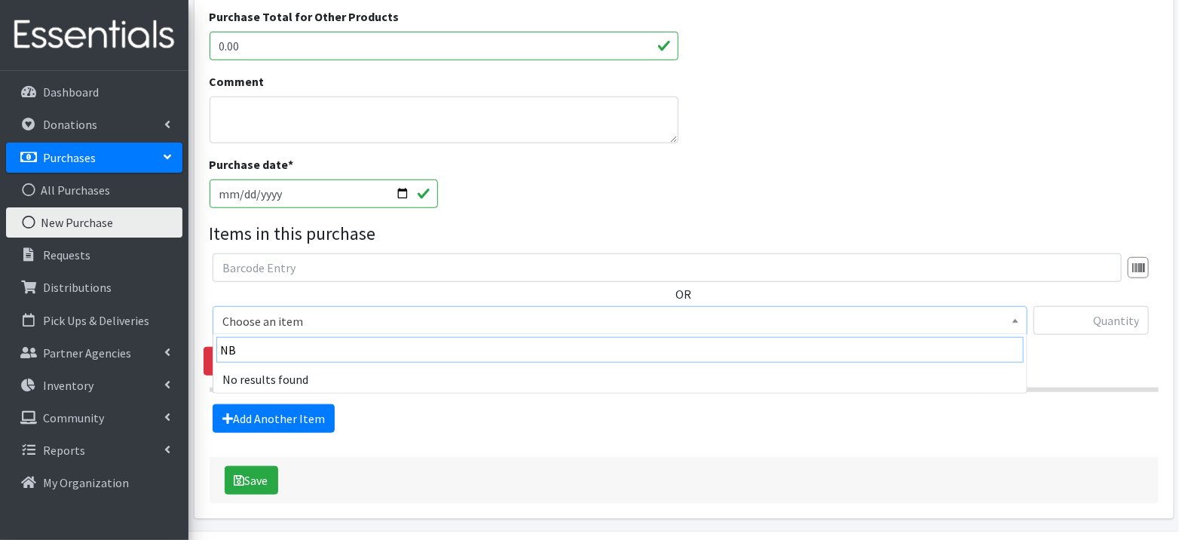
type input "N"
type input "1"
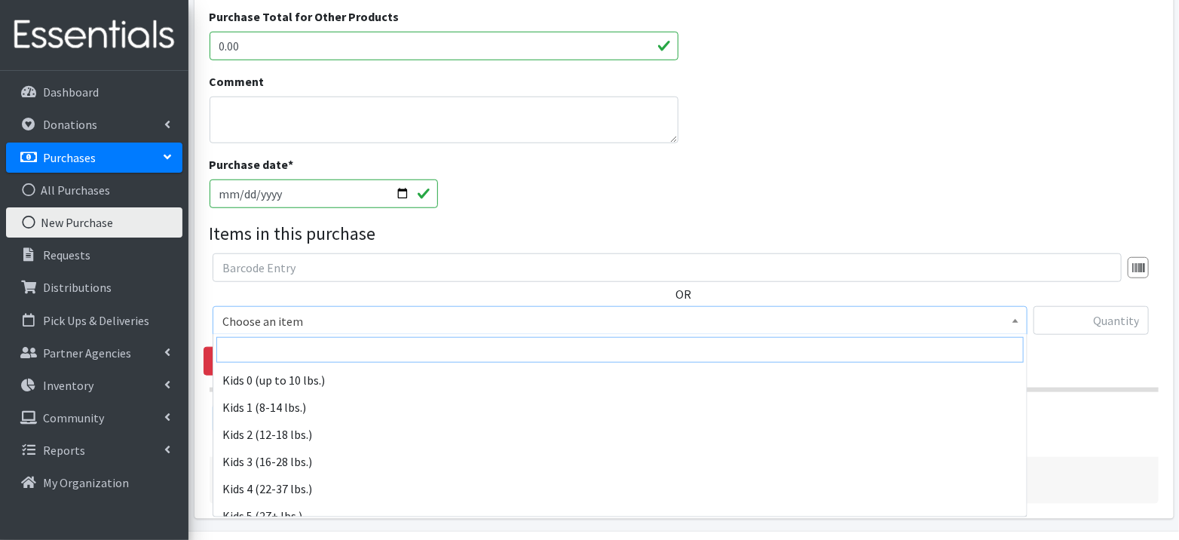
scroll to position [278, 0]
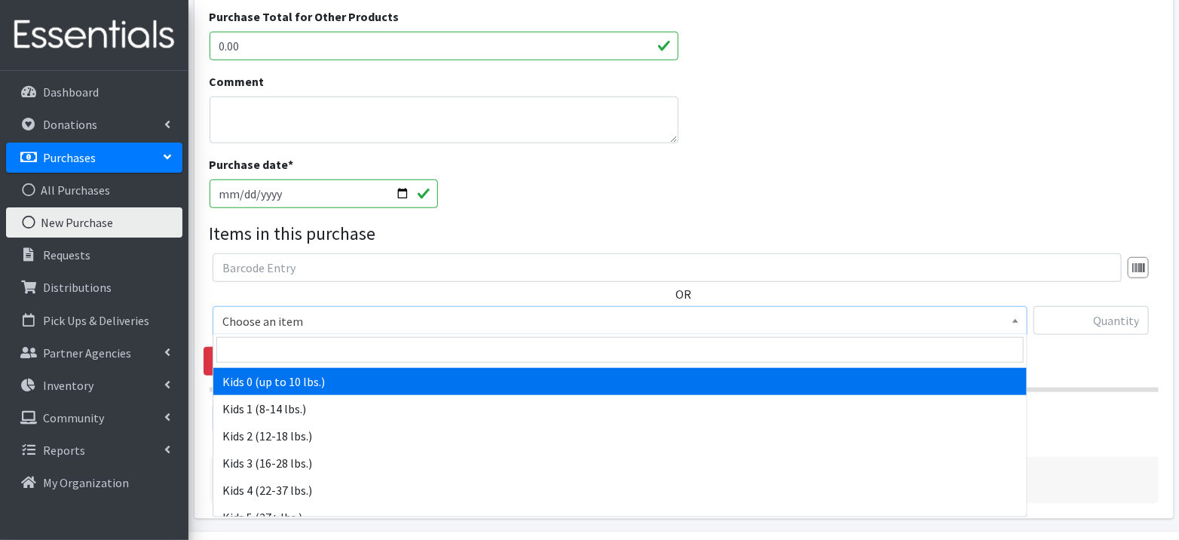
select select "4060"
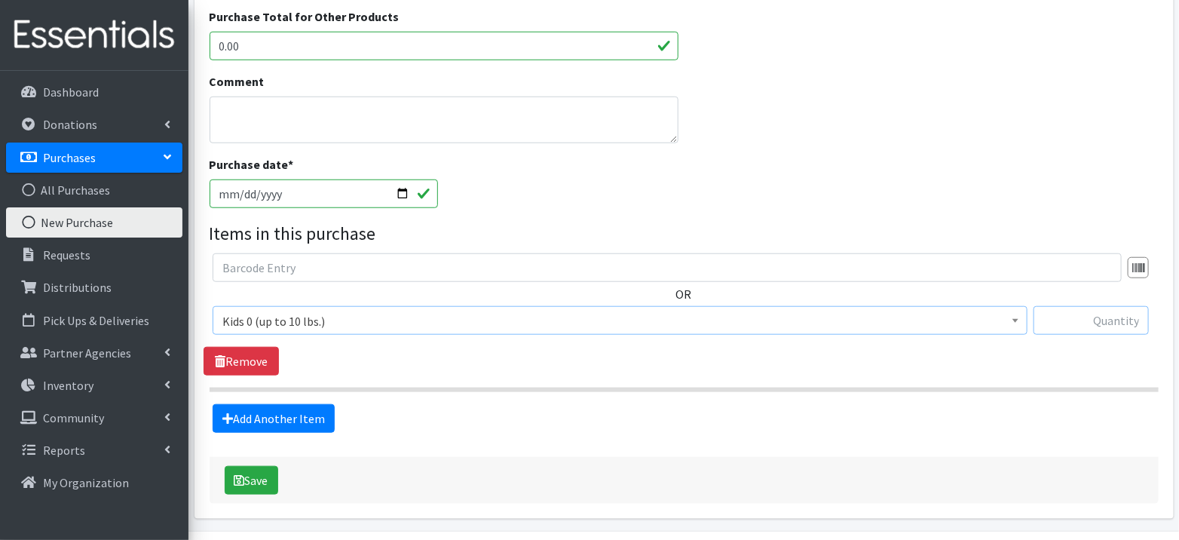
click at [1100, 329] on input "text" at bounding box center [1090, 320] width 115 height 29
type input "16800"
click at [302, 421] on link "Add Another Item" at bounding box center [274, 418] width 122 height 29
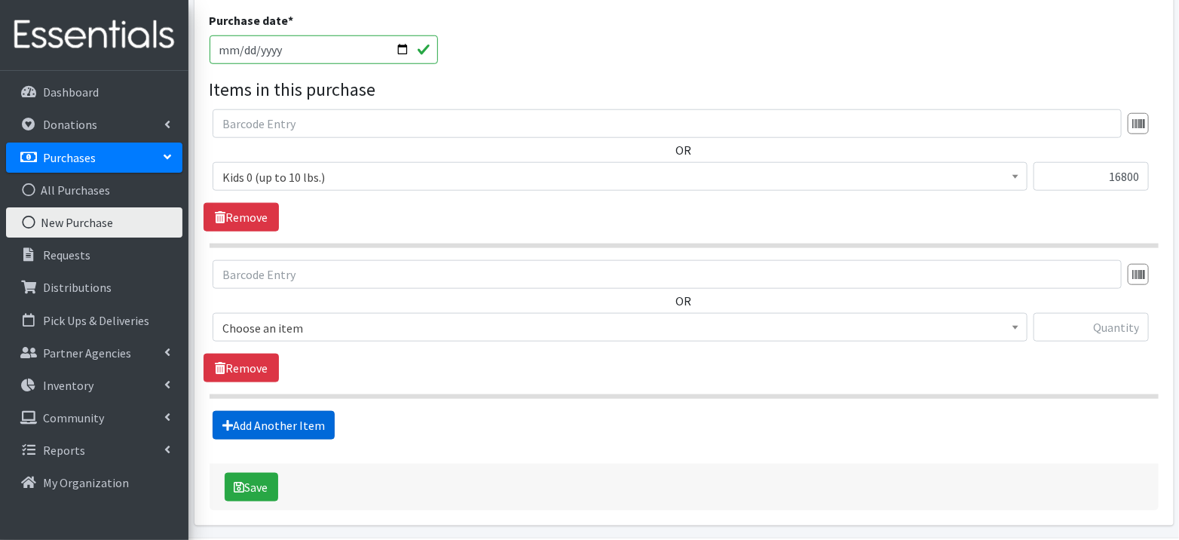
scroll to position [713, 0]
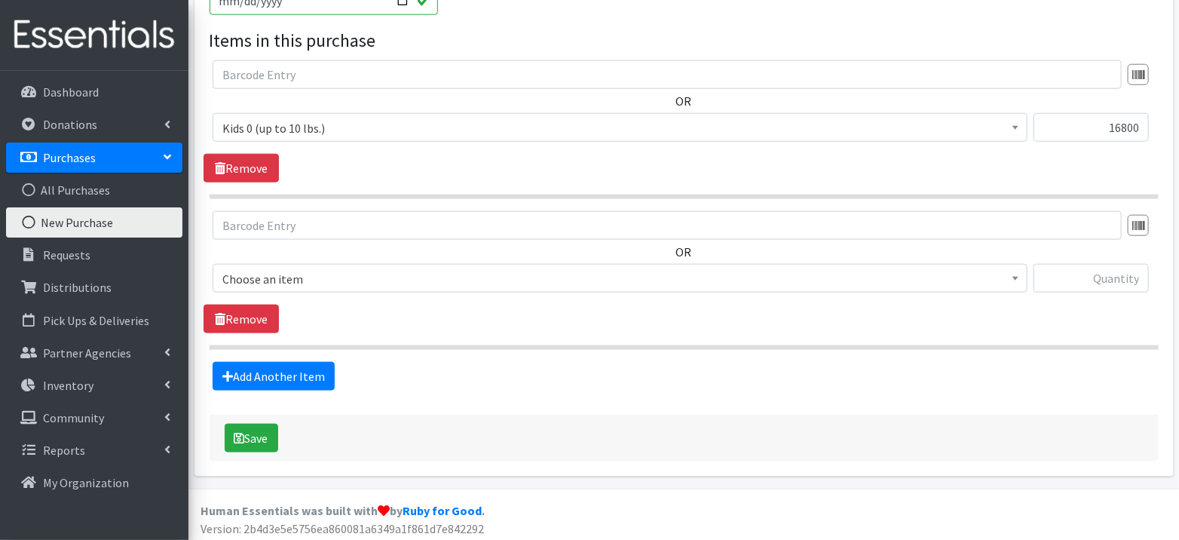
click at [306, 270] on span "Choose an item" at bounding box center [619, 278] width 795 height 21
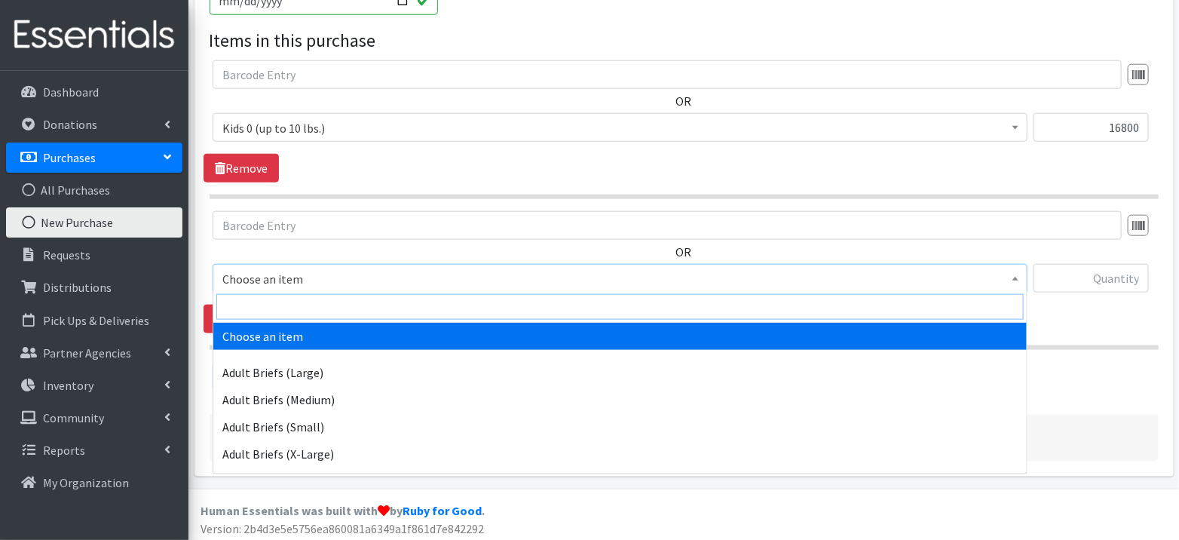
click at [289, 304] on input "search" at bounding box center [619, 307] width 807 height 26
type input "5"
select select "4056"
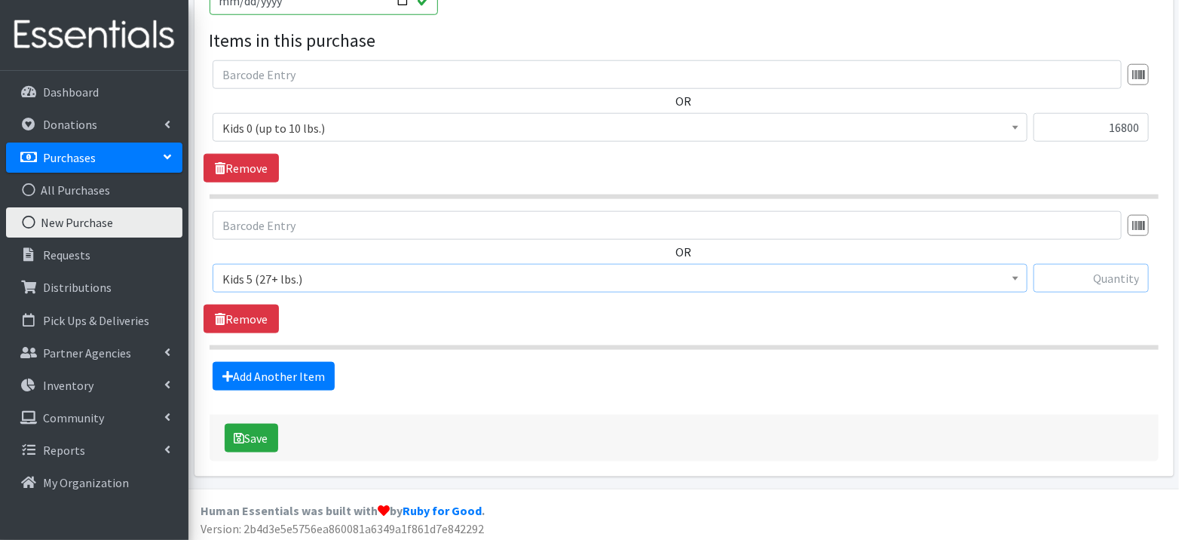
click at [1083, 279] on input "text" at bounding box center [1090, 278] width 115 height 29
type input "10000"
click at [295, 376] on link "Add Another Item" at bounding box center [274, 376] width 122 height 29
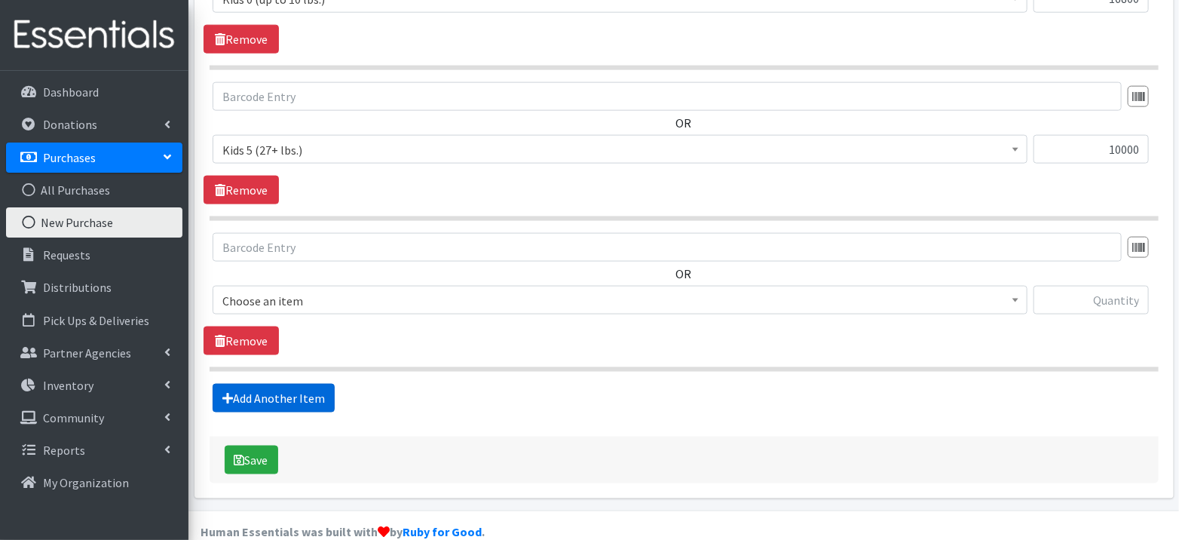
scroll to position [863, 0]
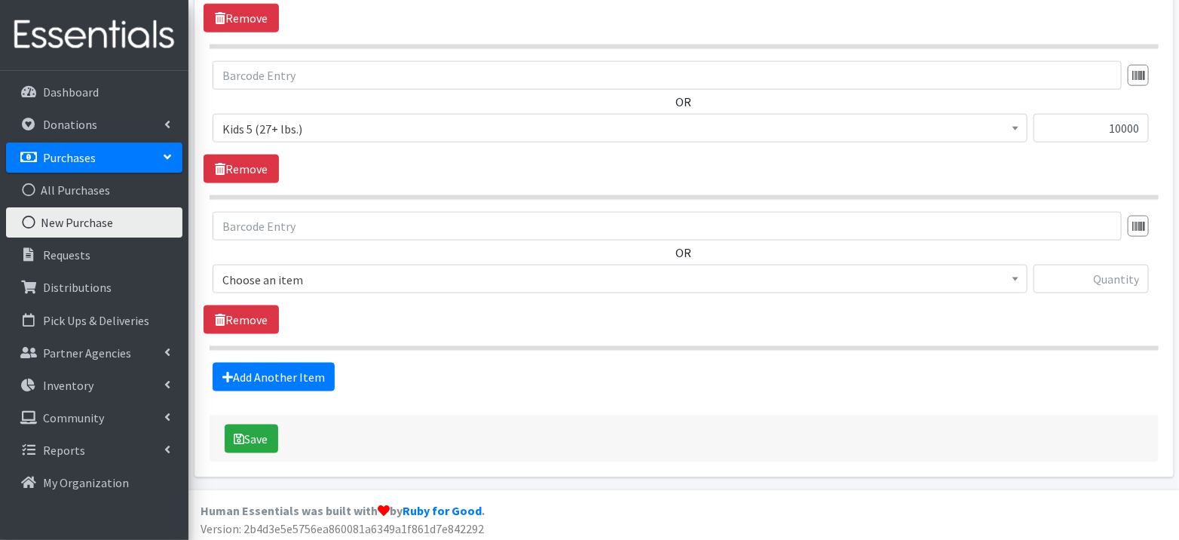
click at [300, 276] on span "Choose an item" at bounding box center [619, 279] width 795 height 21
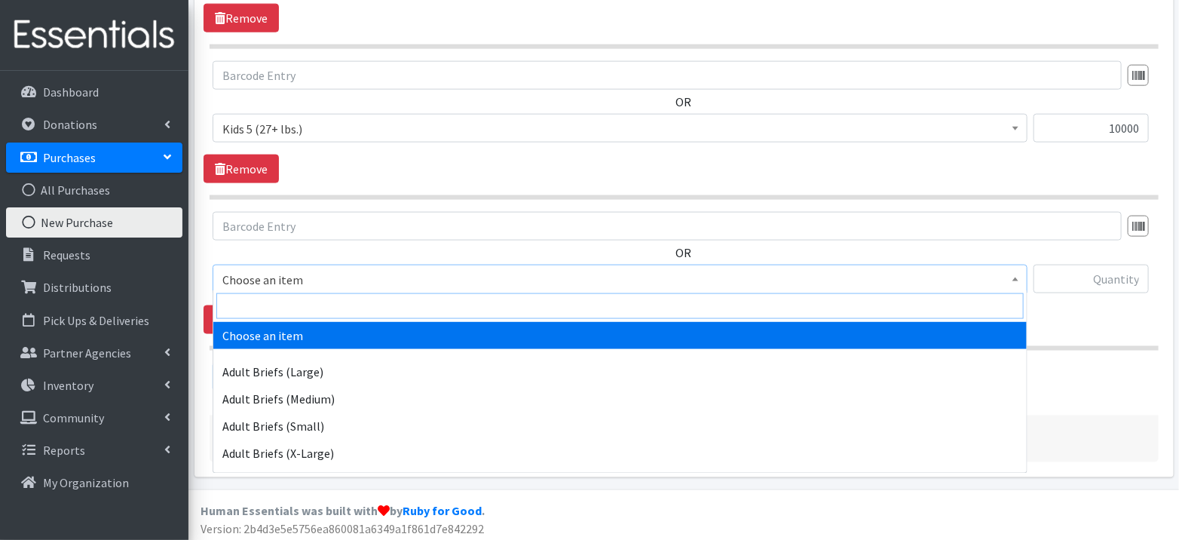
click at [302, 305] on input "search" at bounding box center [619, 306] width 807 height 26
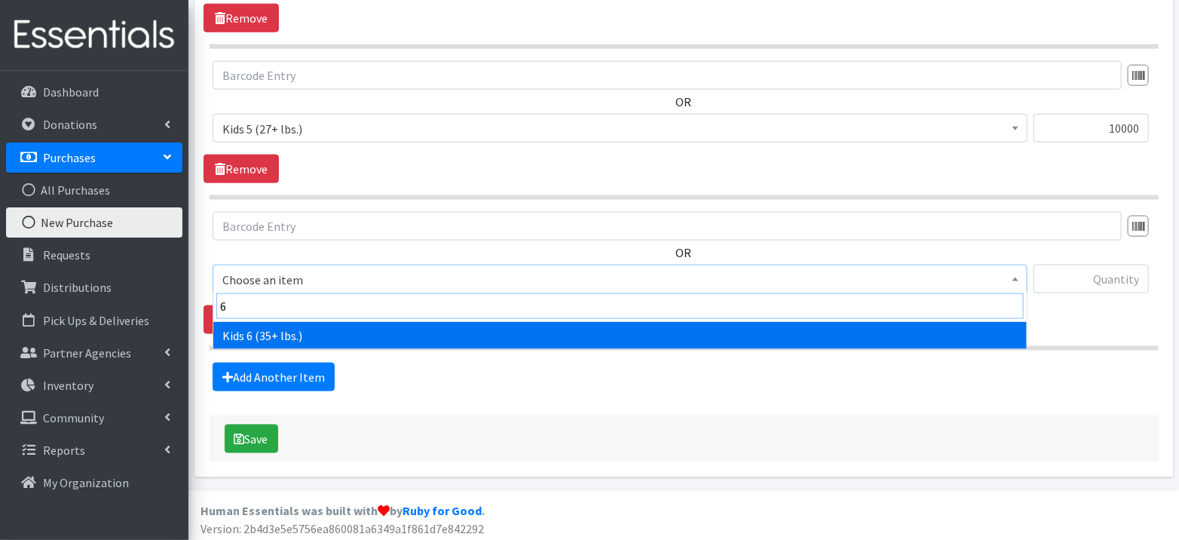
type input "6"
select select "4059"
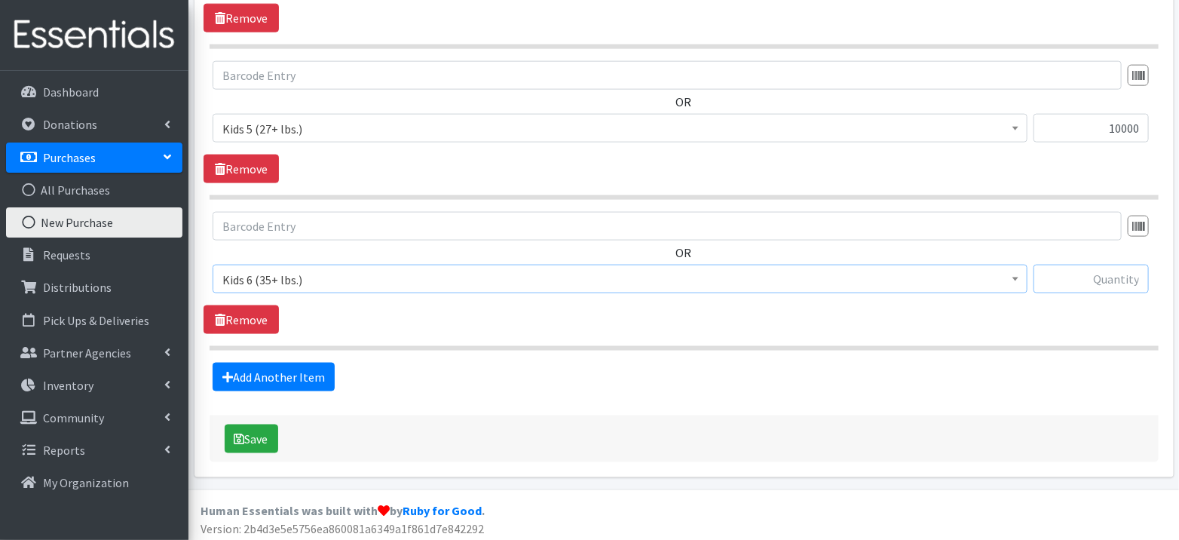
click at [1088, 274] on input "text" at bounding box center [1090, 279] width 115 height 29
type input "10000"
click at [295, 381] on link "Add Another Item" at bounding box center [274, 377] width 122 height 29
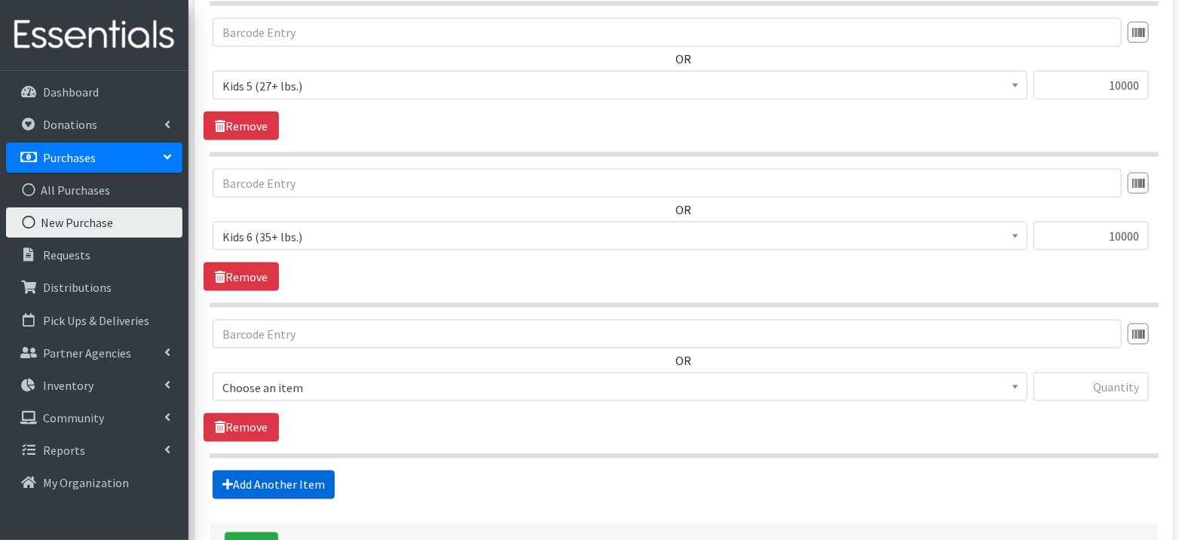
scroll to position [1012, 0]
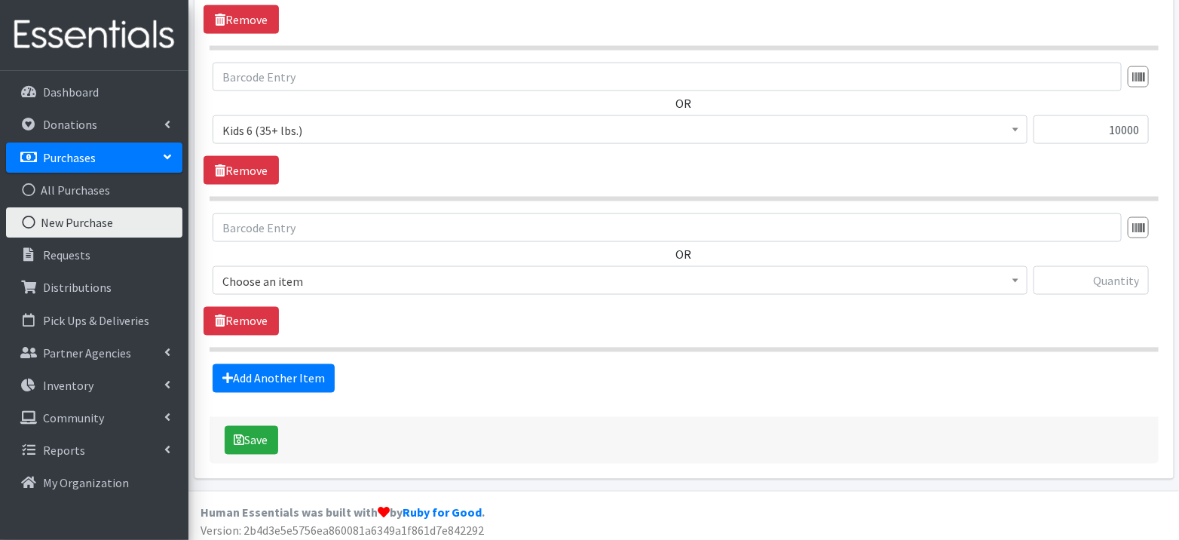
click at [298, 276] on span "Choose an item" at bounding box center [619, 281] width 795 height 21
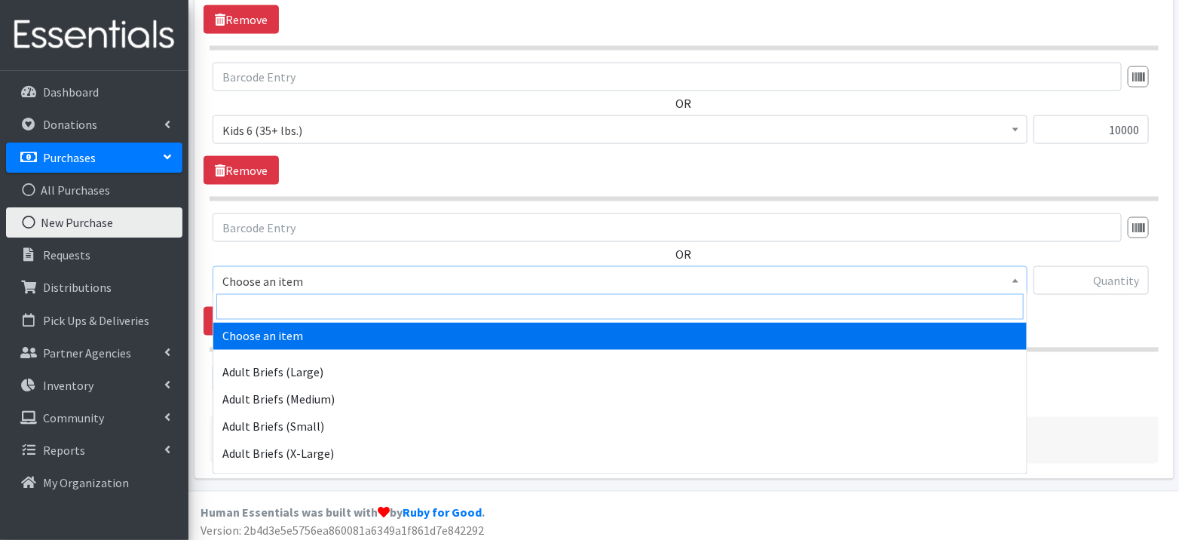
click at [298, 307] on input "search" at bounding box center [619, 307] width 807 height 26
type input "7"
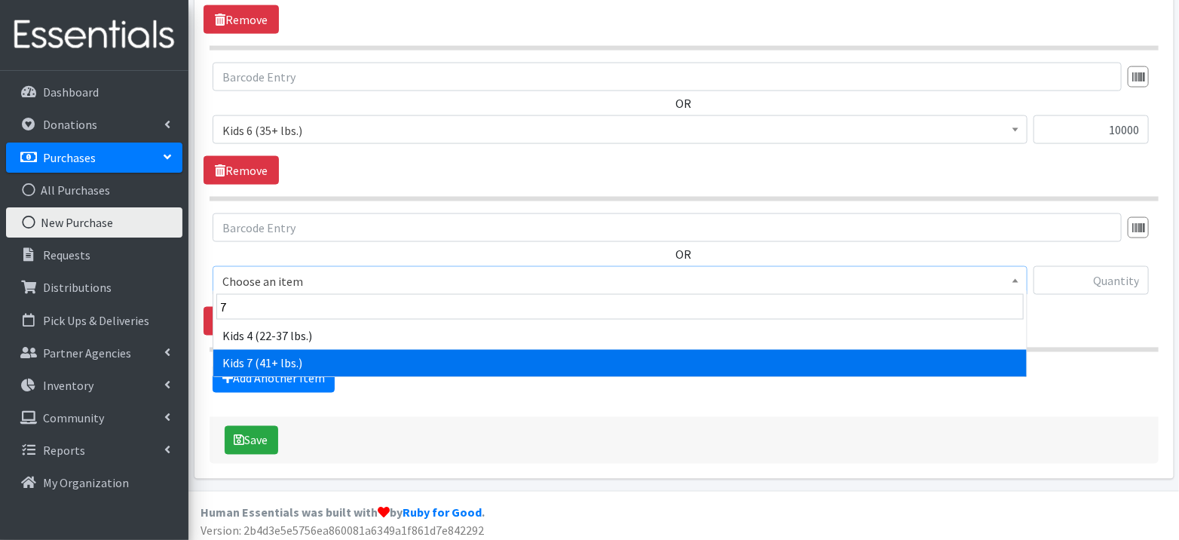
select select "11282"
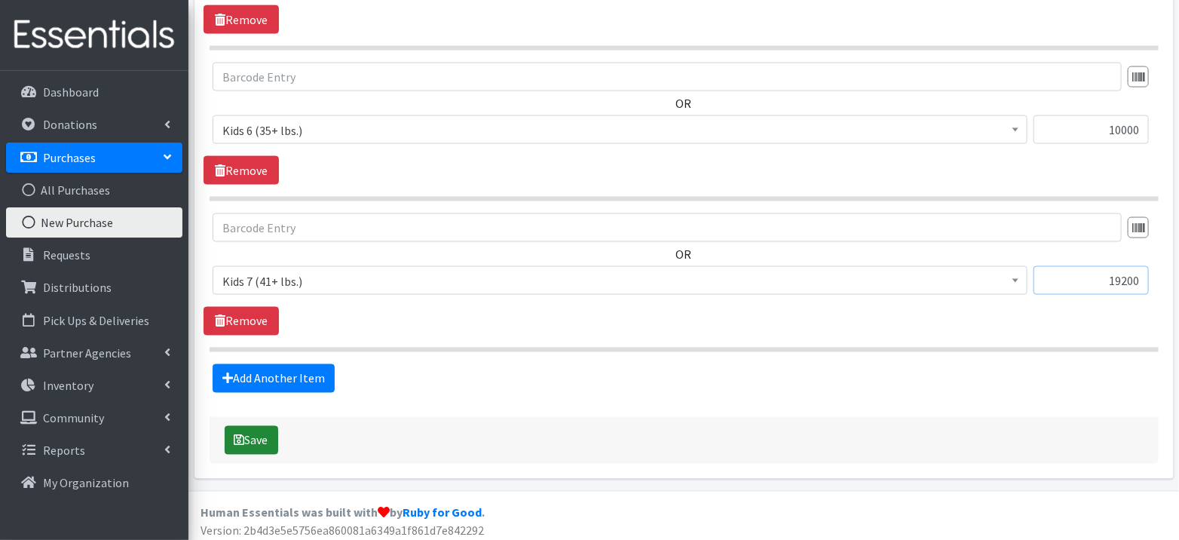
type input "19200"
click at [271, 433] on button "Save" at bounding box center [252, 440] width 54 height 29
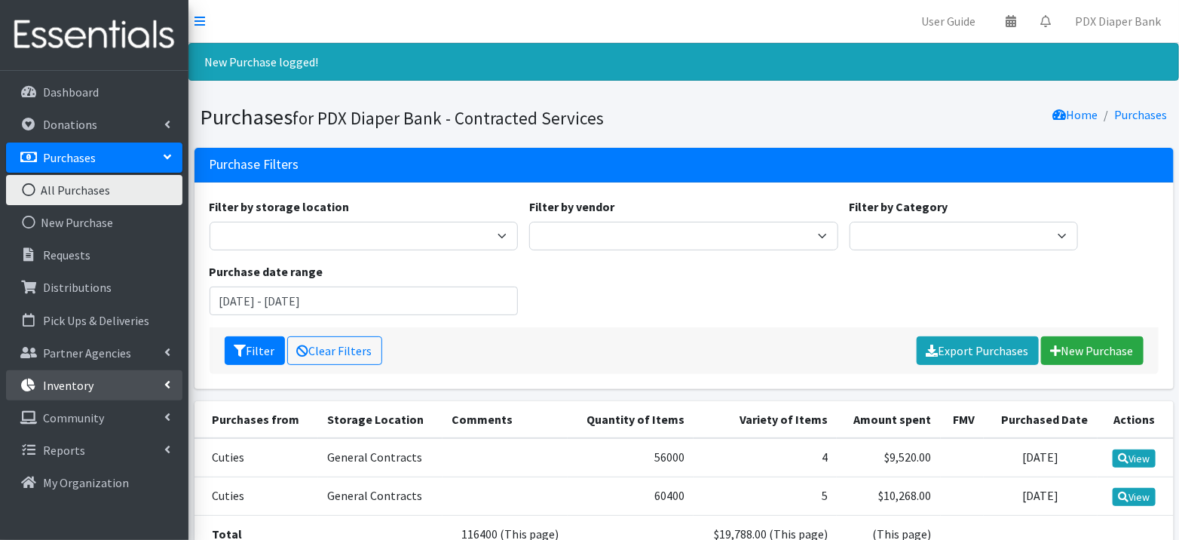
click at [112, 387] on link "Inventory" at bounding box center [94, 385] width 176 height 30
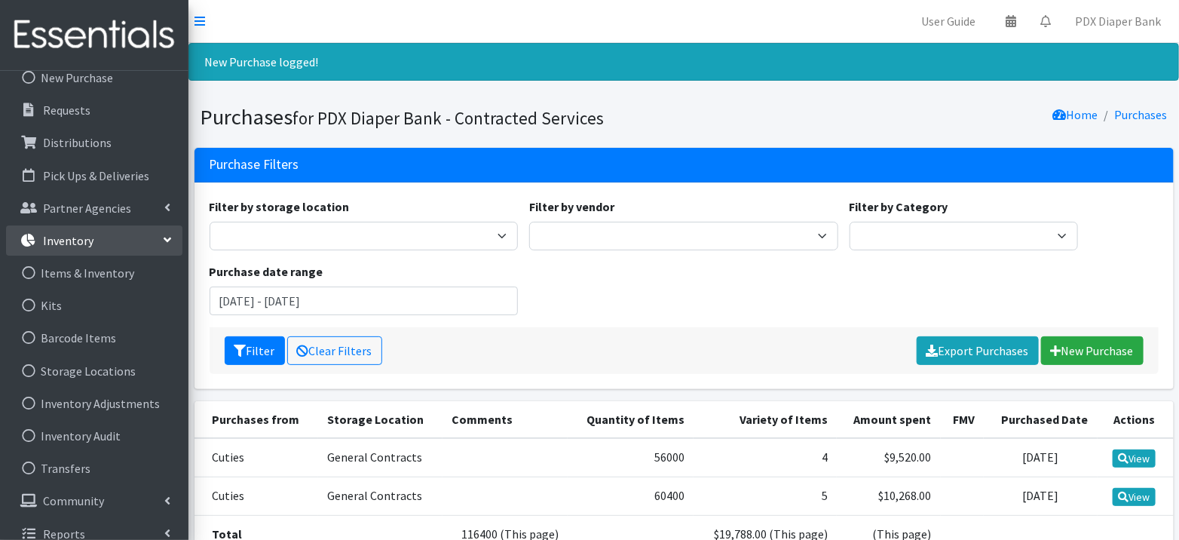
scroll to position [145, 0]
click at [126, 402] on link "Inventory Adjustments" at bounding box center [94, 402] width 176 height 30
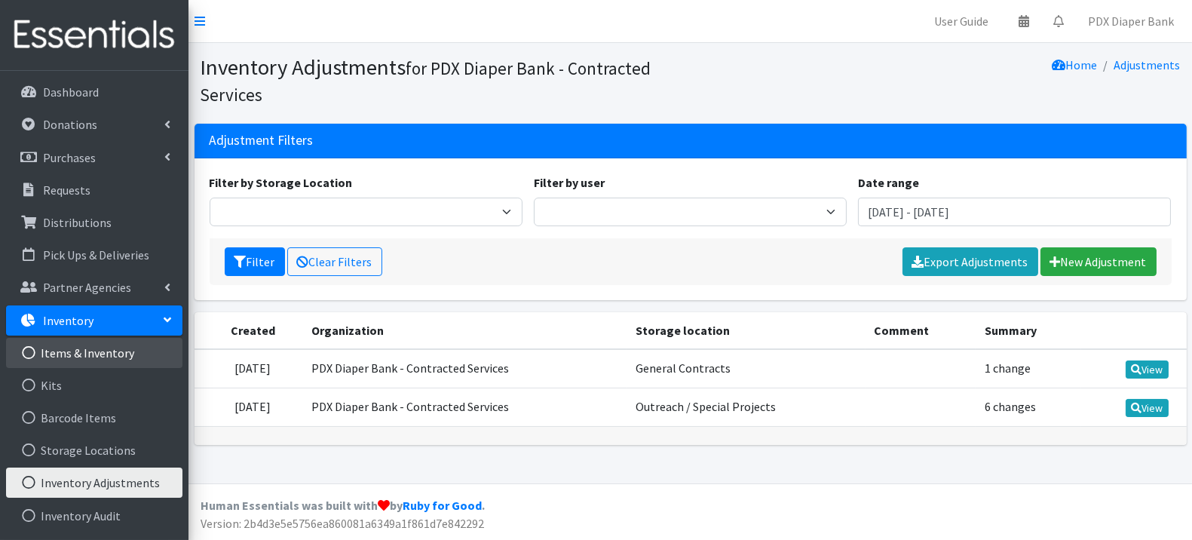
click at [123, 349] on link "Items & Inventory" at bounding box center [94, 353] width 176 height 30
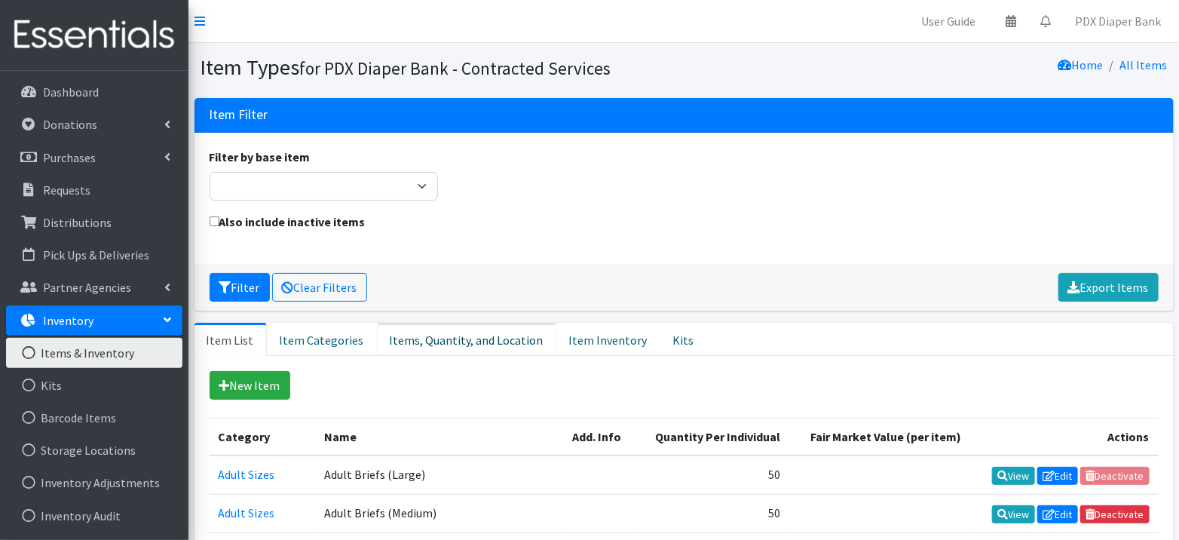
click at [433, 340] on link "Items, Quantity, and Location" at bounding box center [466, 339] width 179 height 33
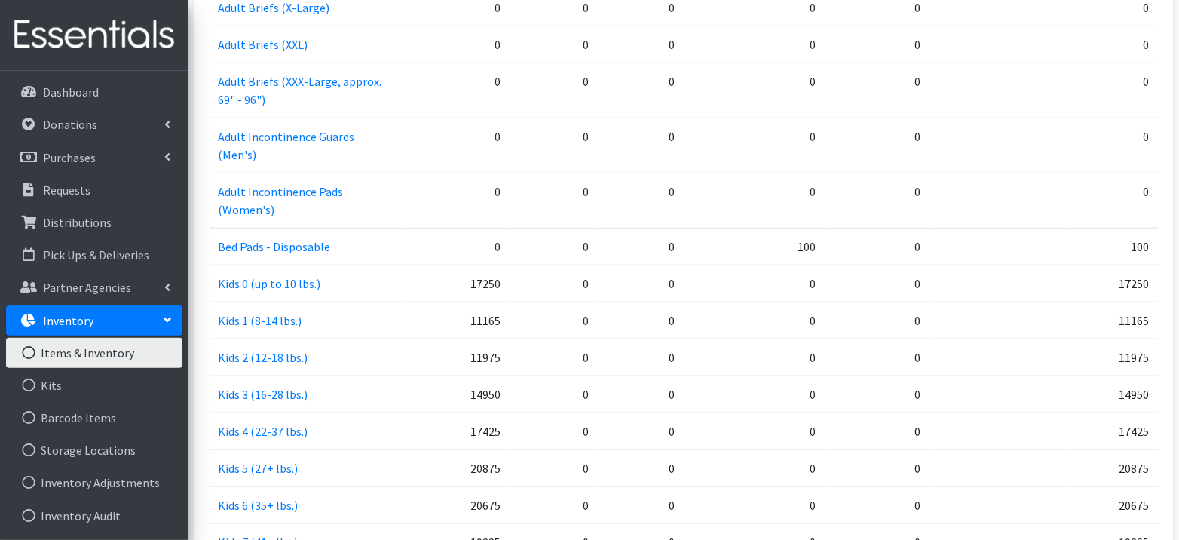
scroll to position [598, 0]
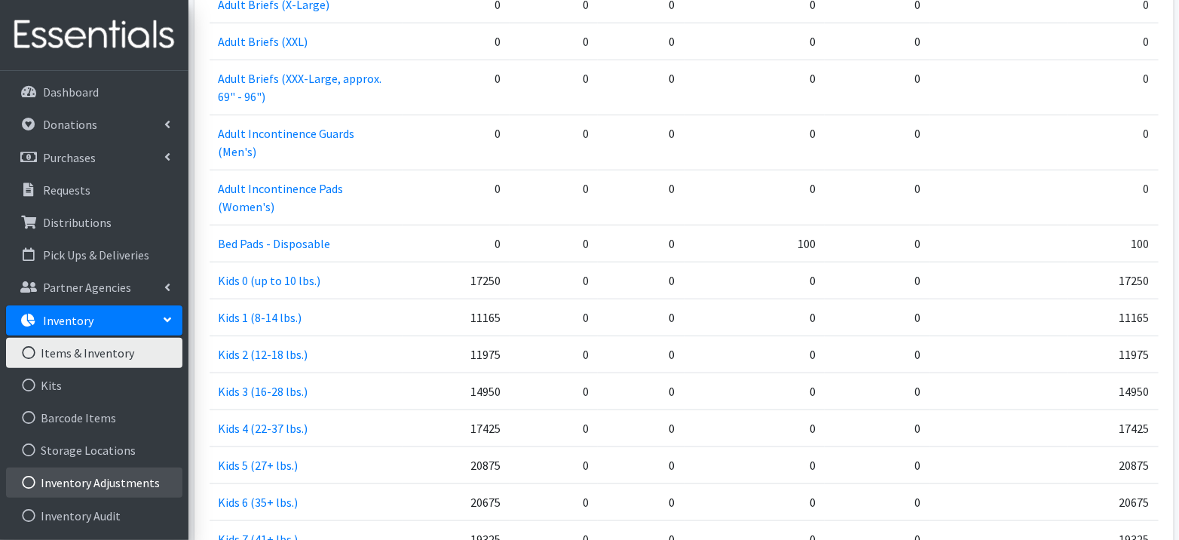
click at [98, 475] on link "Inventory Adjustments" at bounding box center [94, 482] width 176 height 30
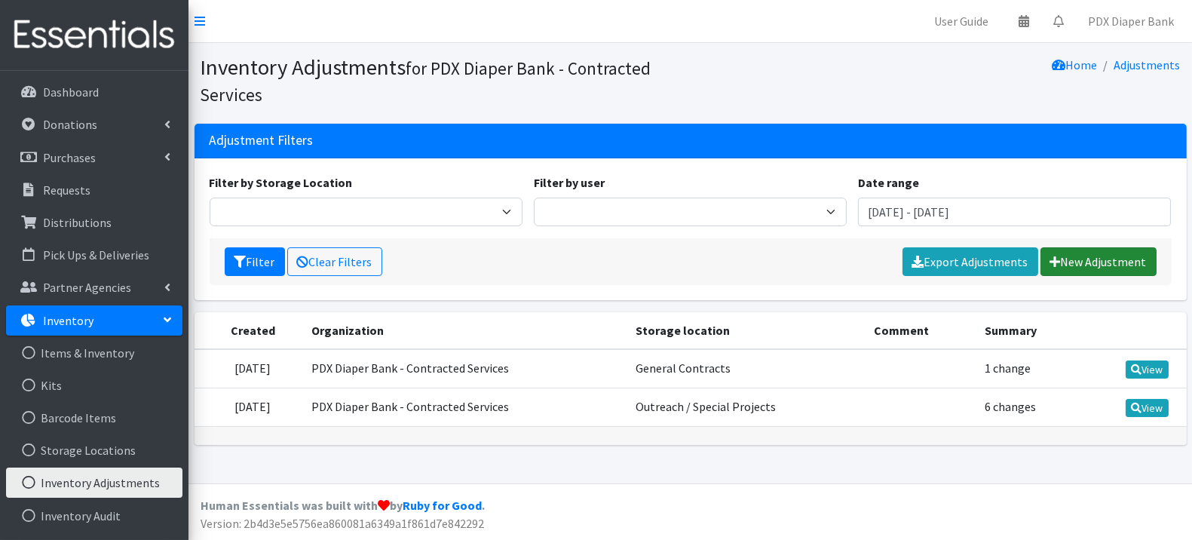
click at [1106, 258] on link "New Adjustment" at bounding box center [1098, 261] width 116 height 29
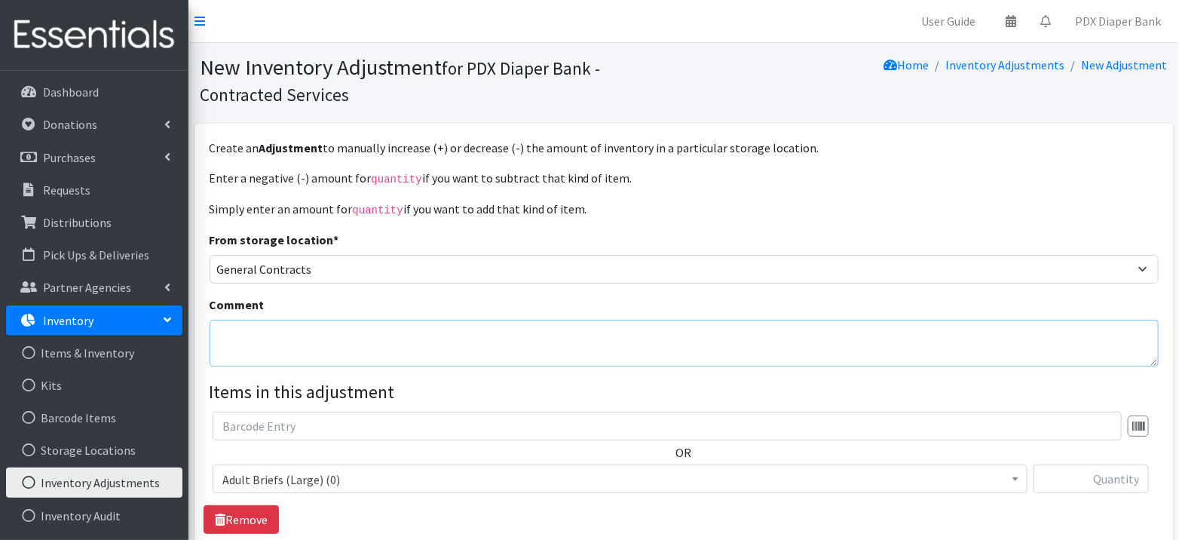
click at [541, 340] on textarea "Comment" at bounding box center [684, 343] width 949 height 47
type textarea "Borrowed from PArtners"
click at [636, 483] on span "Adult Briefs (Large) (0)" at bounding box center [619, 479] width 795 height 21
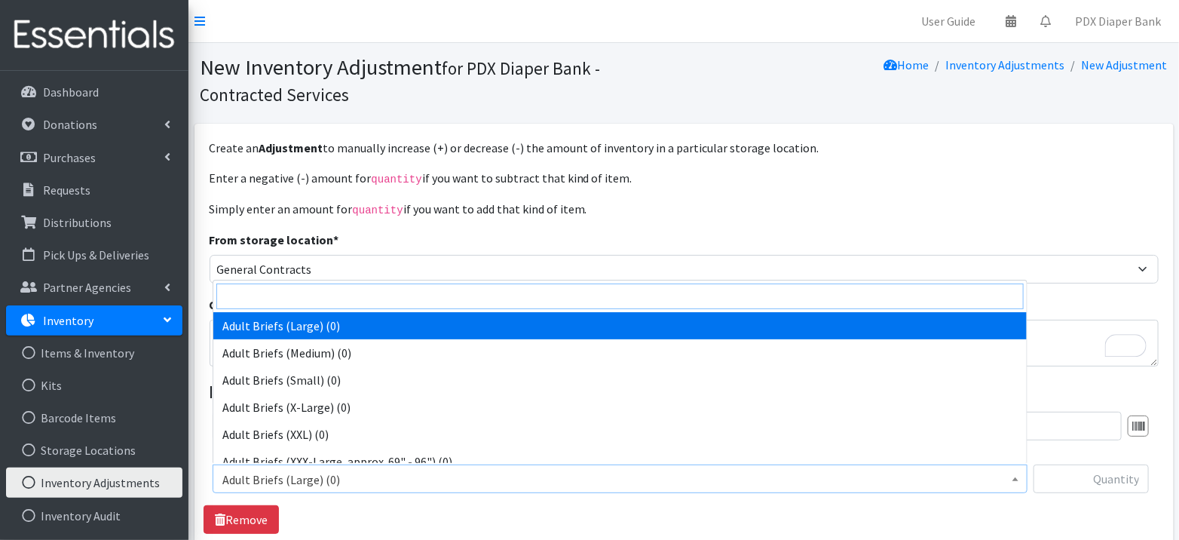
click at [593, 302] on input "search" at bounding box center [619, 296] width 807 height 26
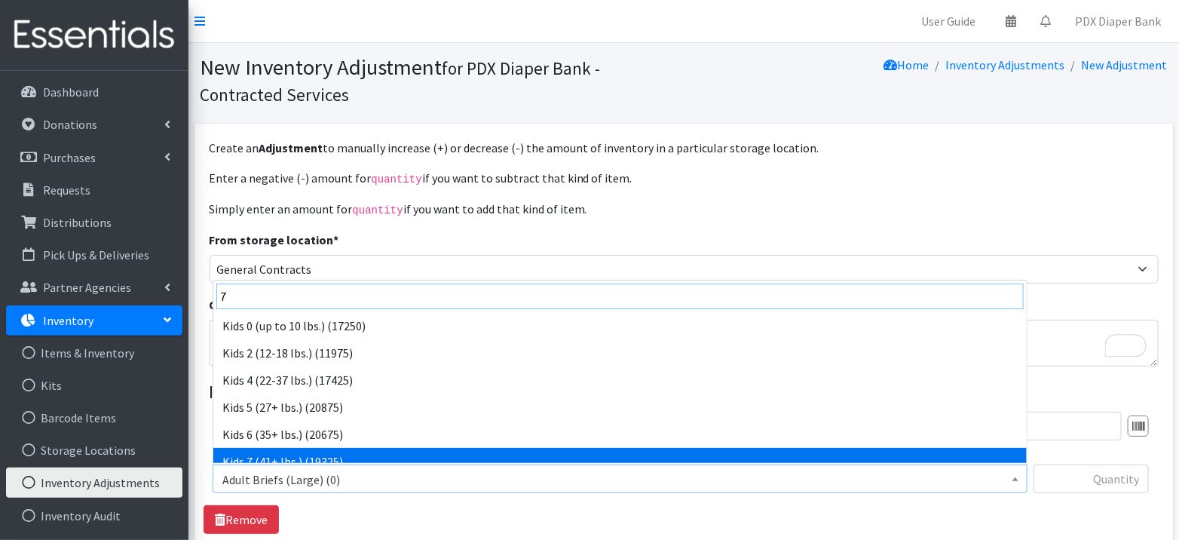
type input "7"
select select "11282"
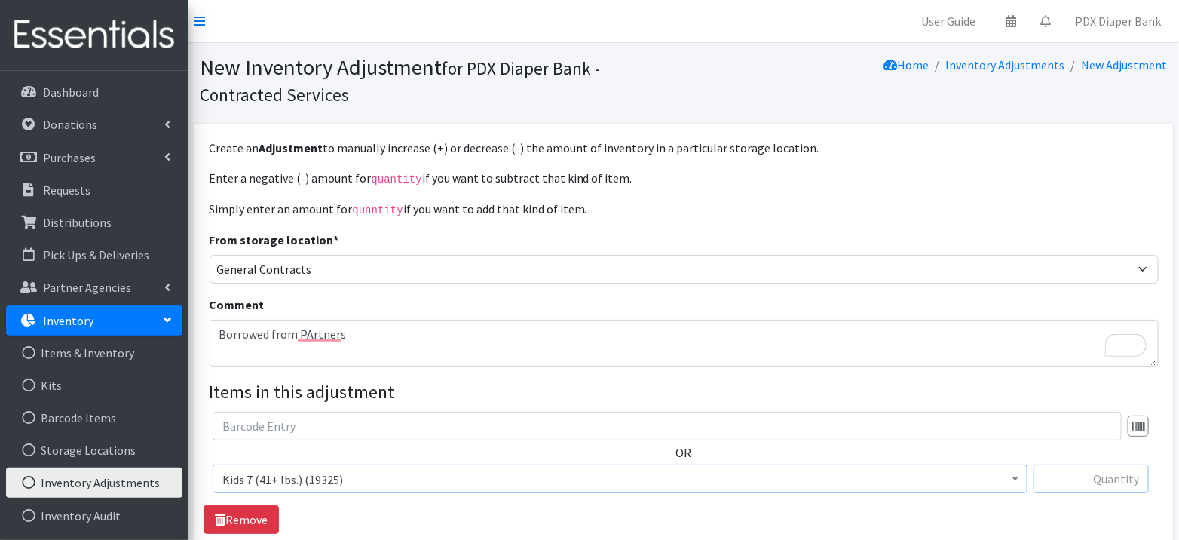
click at [1100, 479] on input "text" at bounding box center [1090, 478] width 115 height 29
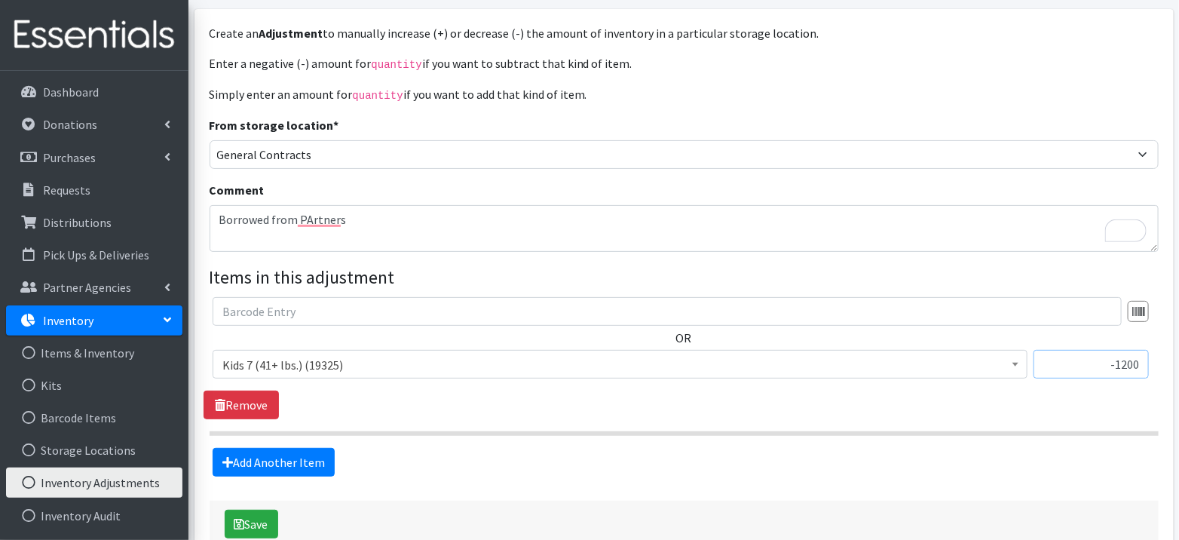
scroll to position [121, 0]
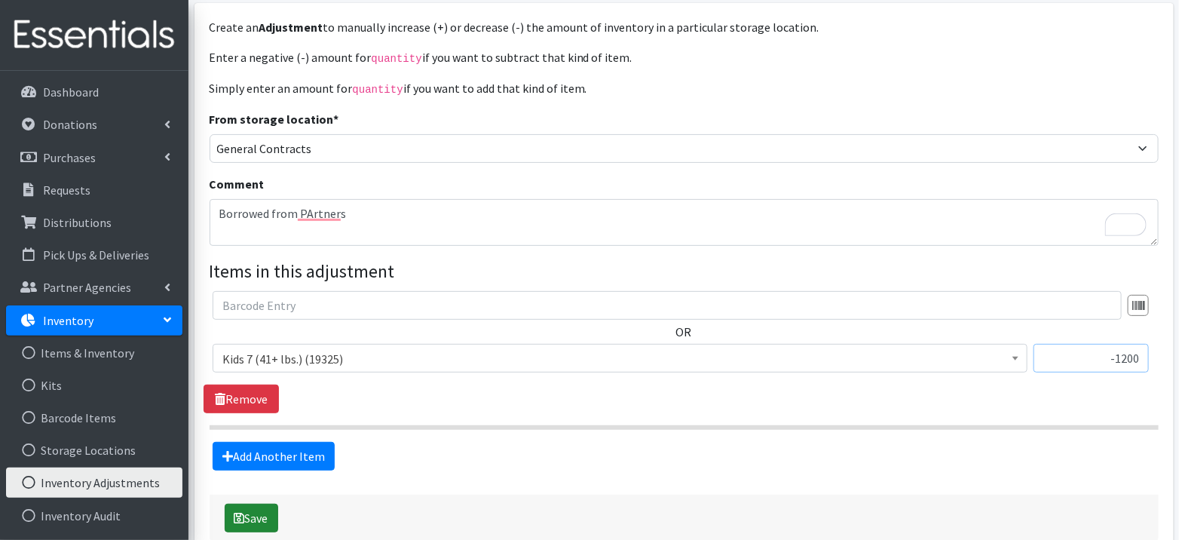
type input "-1200"
click at [255, 516] on button "Save" at bounding box center [252, 517] width 54 height 29
